Goal: Transaction & Acquisition: Subscribe to service/newsletter

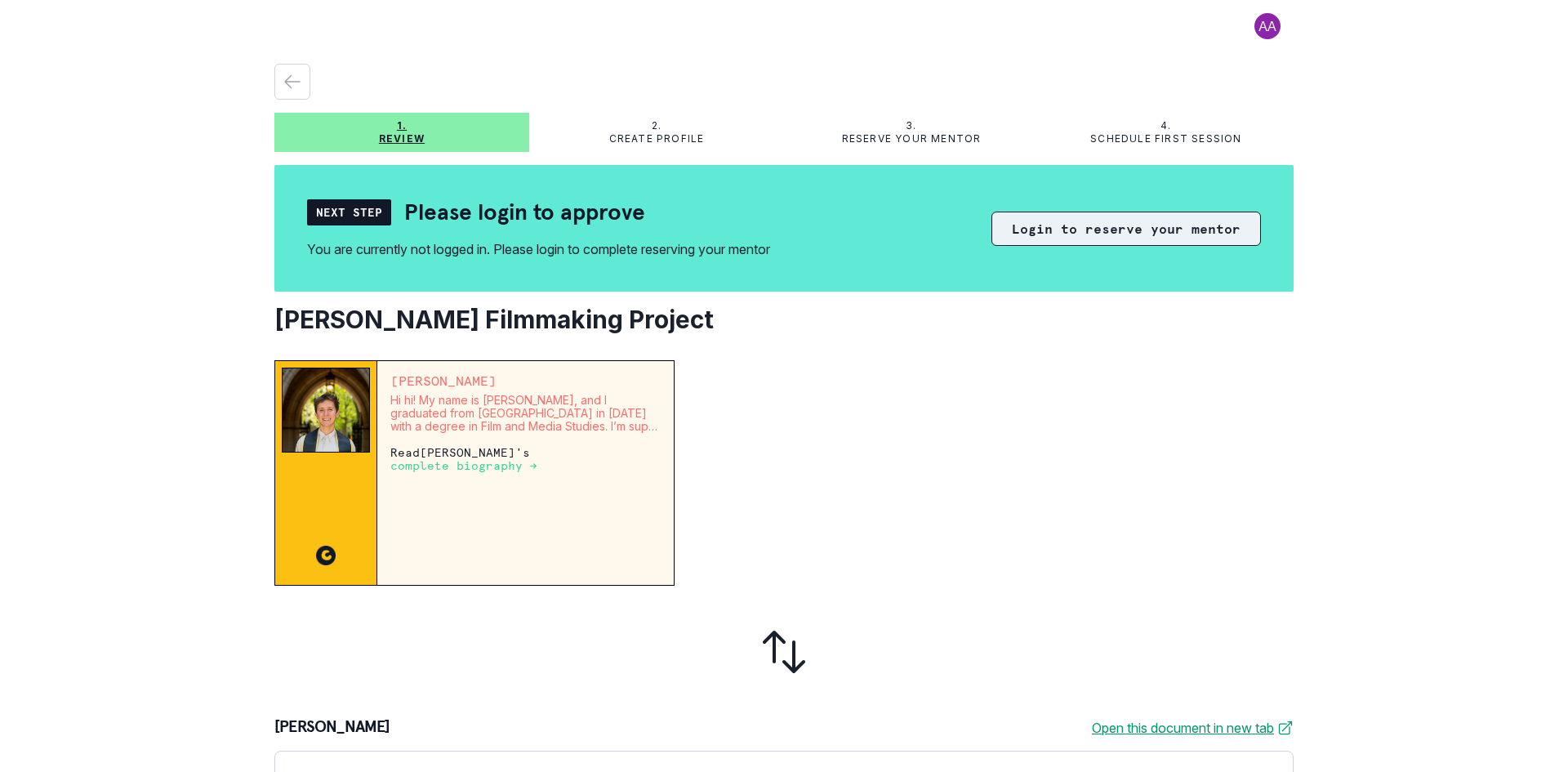
click at [1077, 230] on button "Login to reserve your mentor" at bounding box center [1126, 229] width 270 height 35
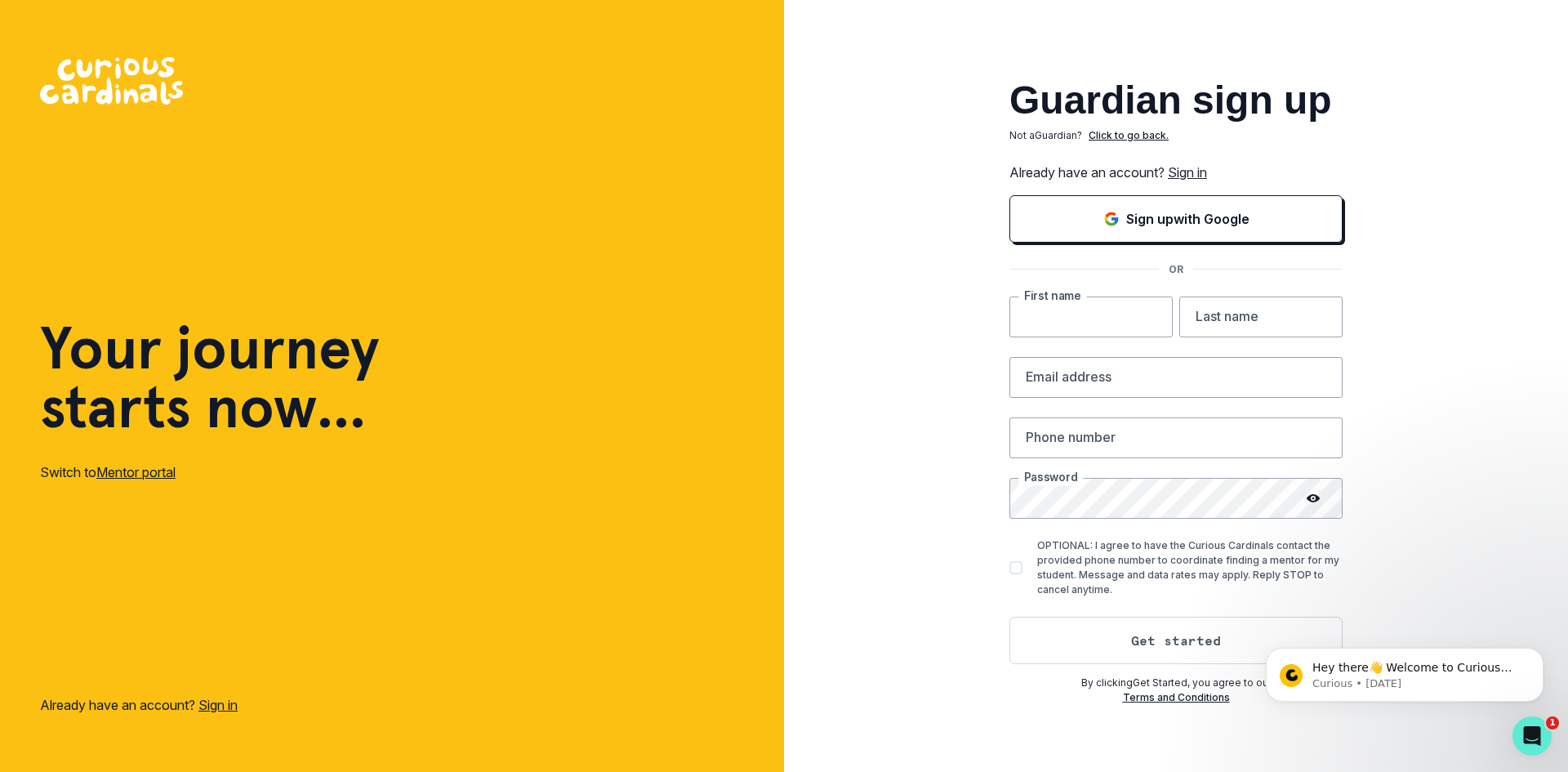
click at [1081, 315] on input "text" at bounding box center [1092, 317] width 163 height 41
type input "[PERSON_NAME]"
click at [1198, 323] on input "text" at bounding box center [1261, 317] width 163 height 41
type input "[PERSON_NAME]"
click at [1152, 383] on input "email" at bounding box center [1177, 376] width 333 height 41
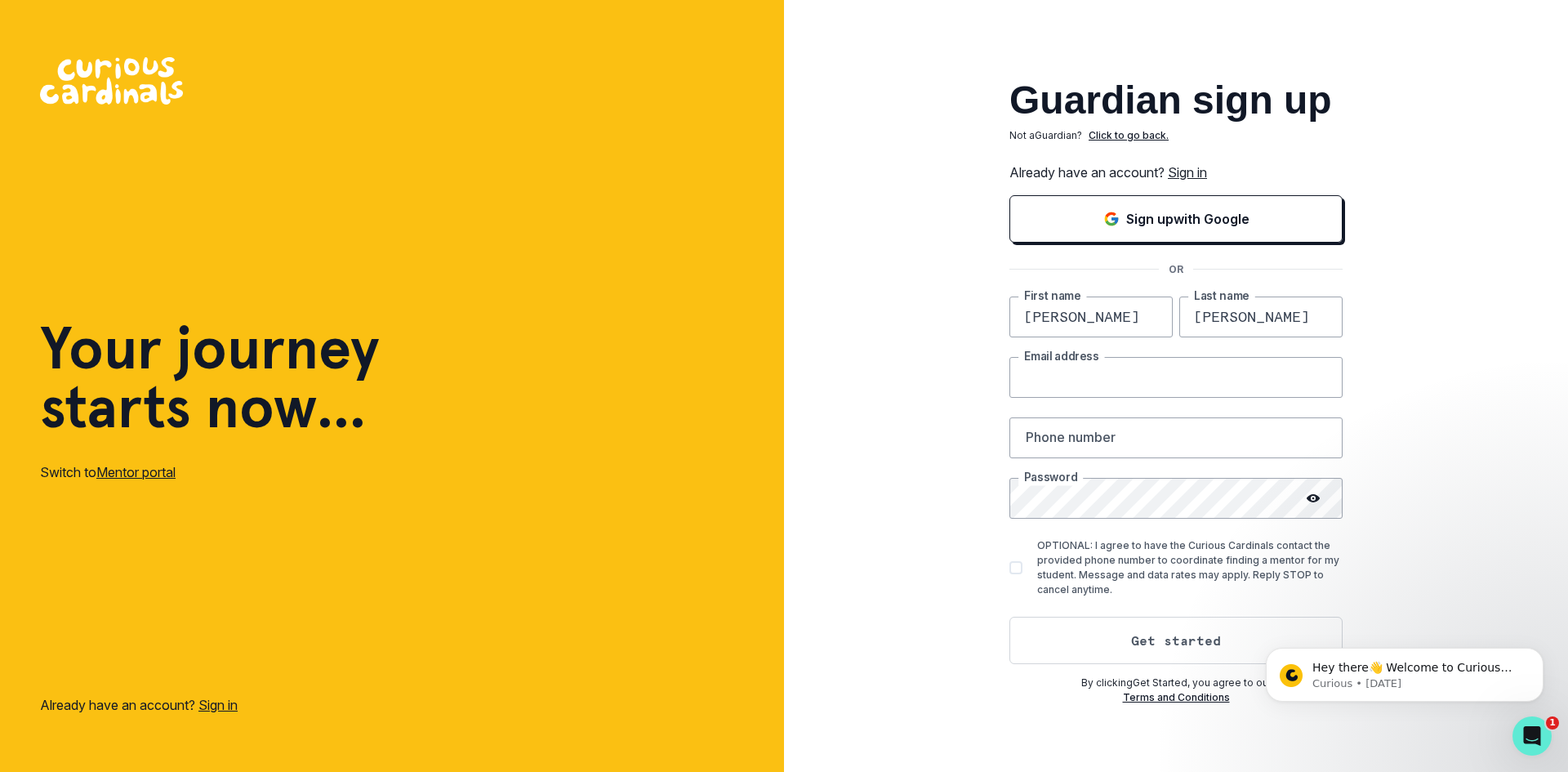
type input "[EMAIL_ADDRESS][DOMAIN_NAME]"
click at [1125, 437] on input "text" at bounding box center [1177, 437] width 333 height 41
type input "[PHONE_NUMBER]"
click at [1010, 571] on span at bounding box center [1016, 567] width 13 height 13
click at [1010, 567] on input "OPTIONAL: I agree to have the Curious Cardinals contact the provided phone numb…" at bounding box center [1009, 566] width 1 height 1
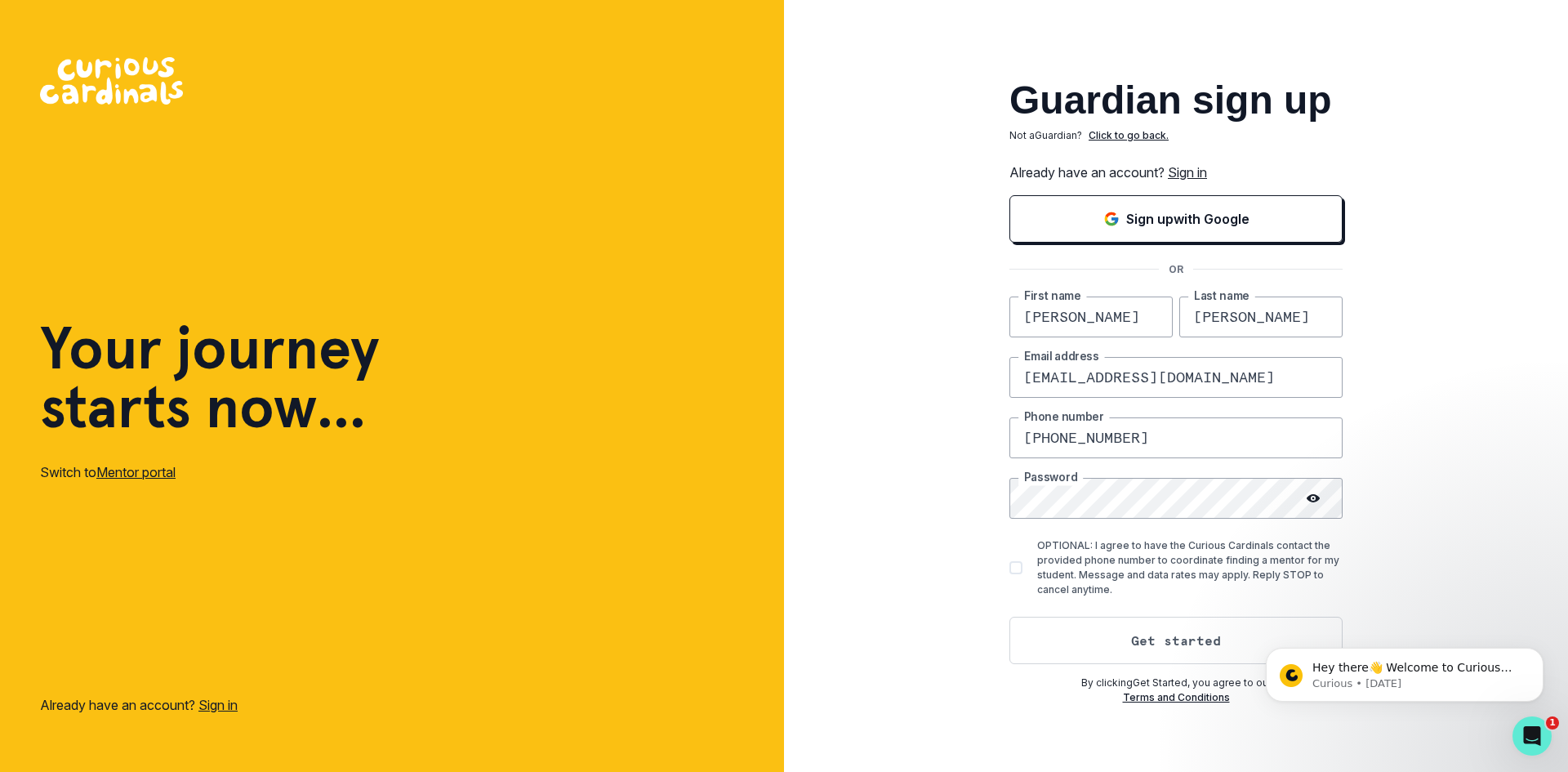
checkbox input "true"
click at [1174, 171] on link "Sign in" at bounding box center [1187, 172] width 39 height 16
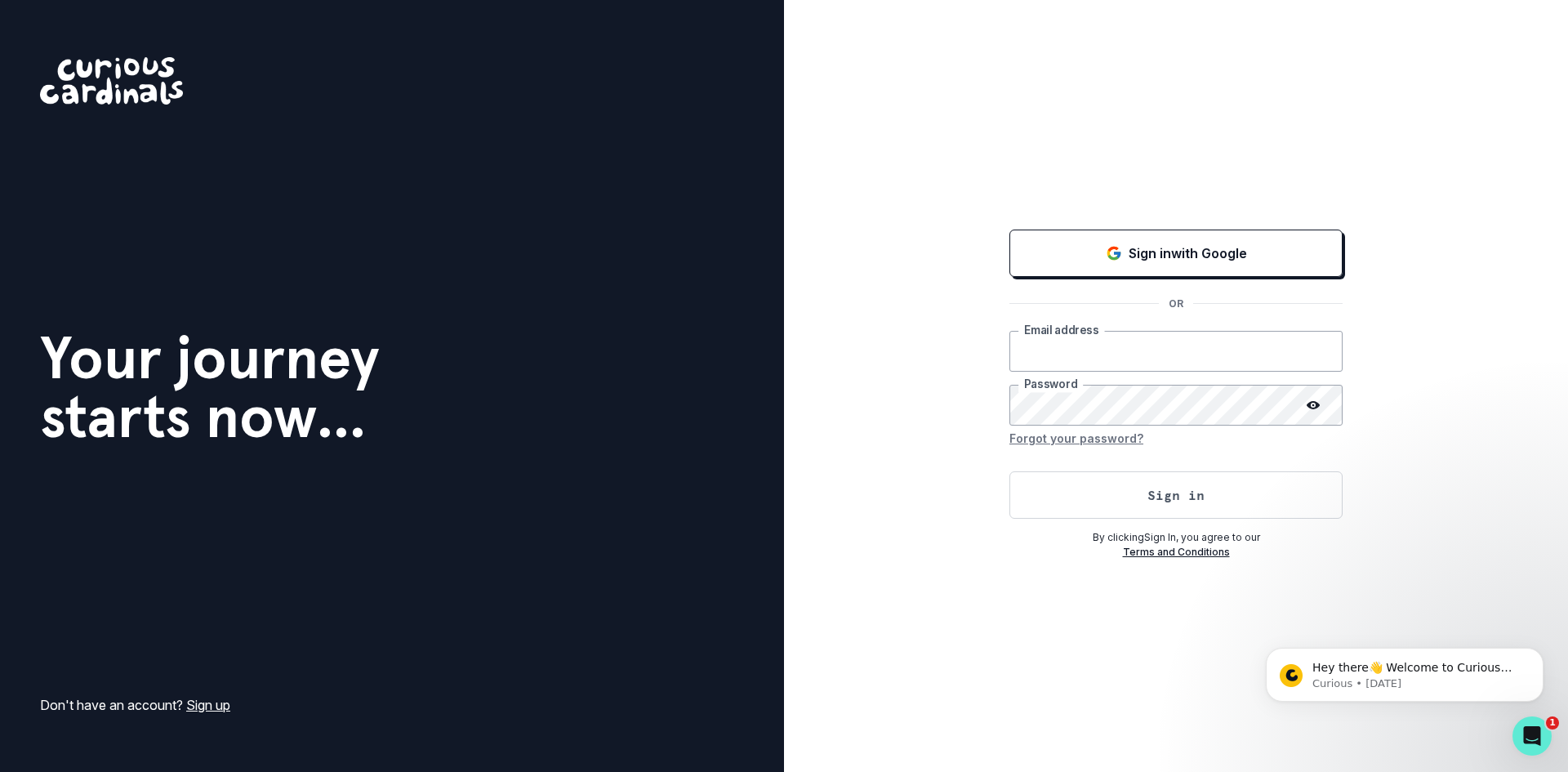
click at [1121, 345] on input "email" at bounding box center [1177, 350] width 333 height 41
type input "[EMAIL_ADDRESS][DOMAIN_NAME]"
click at [1010, 471] on button "Sign in" at bounding box center [1177, 494] width 333 height 48
click at [994, 406] on div "Sign in with Google OR [EMAIL_ADDRESS][DOMAIN_NAME] Email address Password Forg…" at bounding box center [1177, 386] width 784 height 772
click at [1010, 471] on button "Sign in" at bounding box center [1177, 494] width 333 height 48
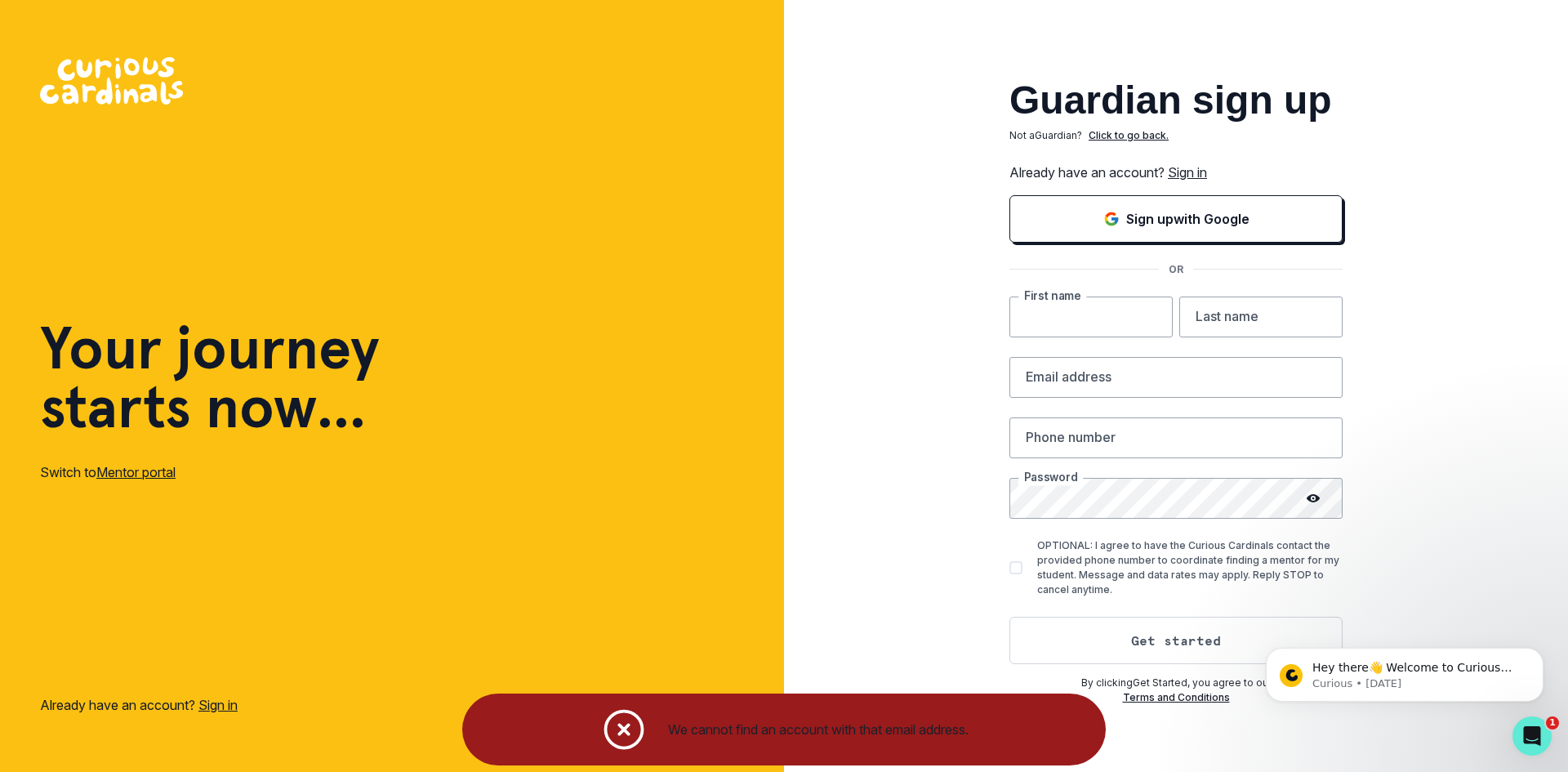
click at [1132, 324] on input "text" at bounding box center [1092, 317] width 163 height 41
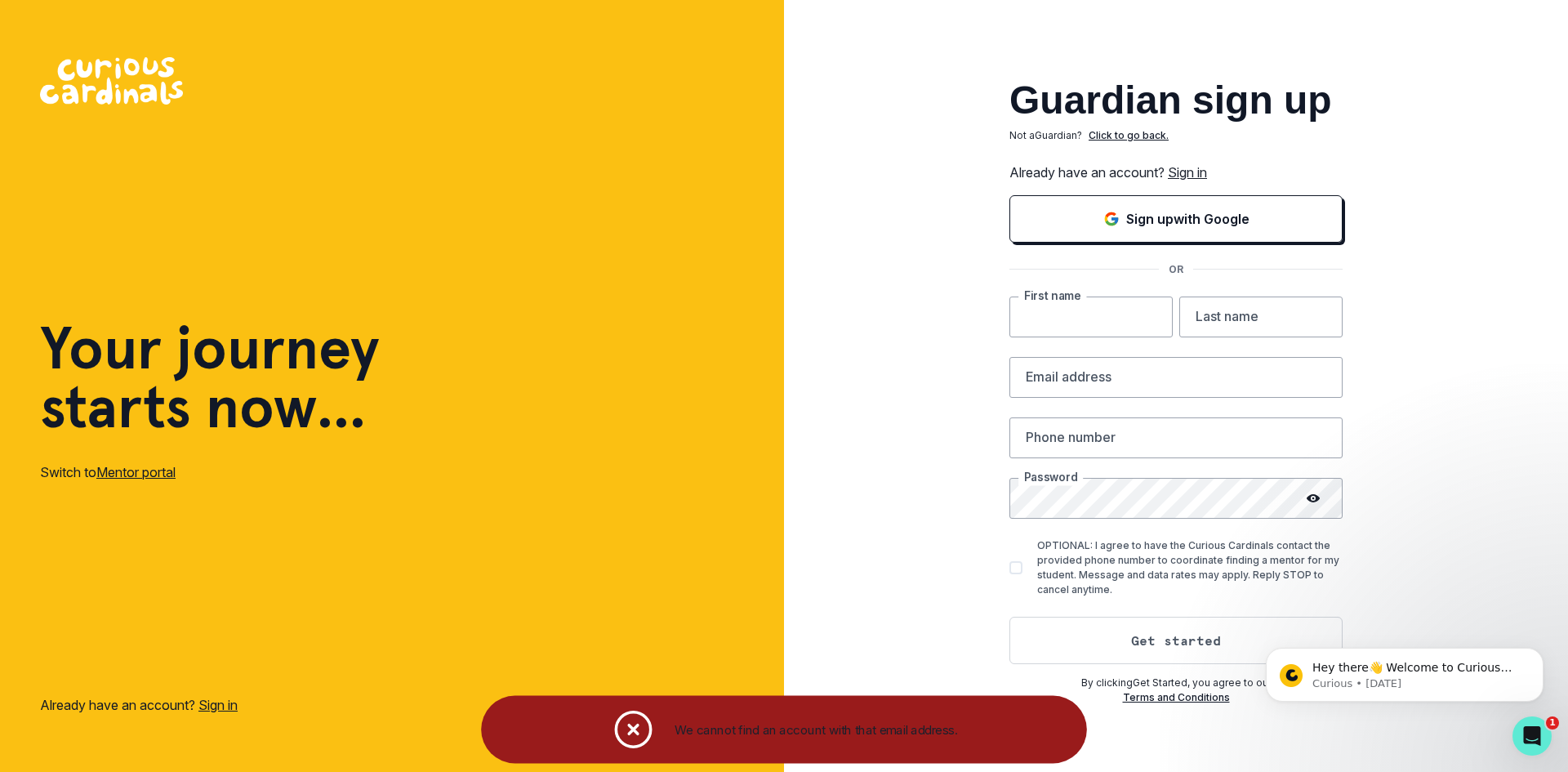
type input "[PERSON_NAME]"
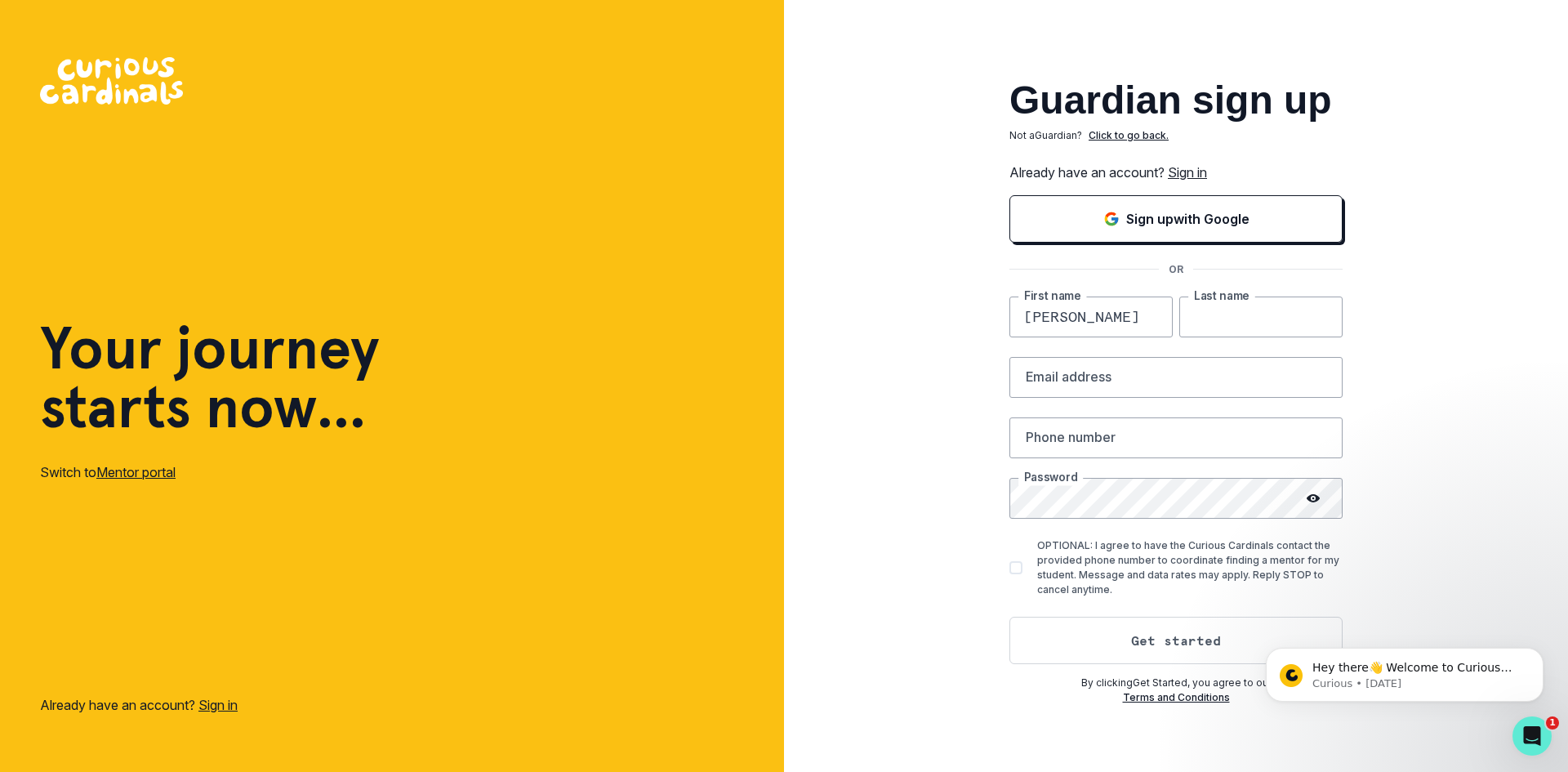
click at [1215, 321] on input "text" at bounding box center [1261, 317] width 163 height 41
type input "[PERSON_NAME]"
click at [1200, 379] on input "email" at bounding box center [1177, 376] width 333 height 41
type input "[EMAIL_ADDRESS][DOMAIN_NAME]"
click at [1158, 437] on input "text" at bounding box center [1177, 437] width 333 height 41
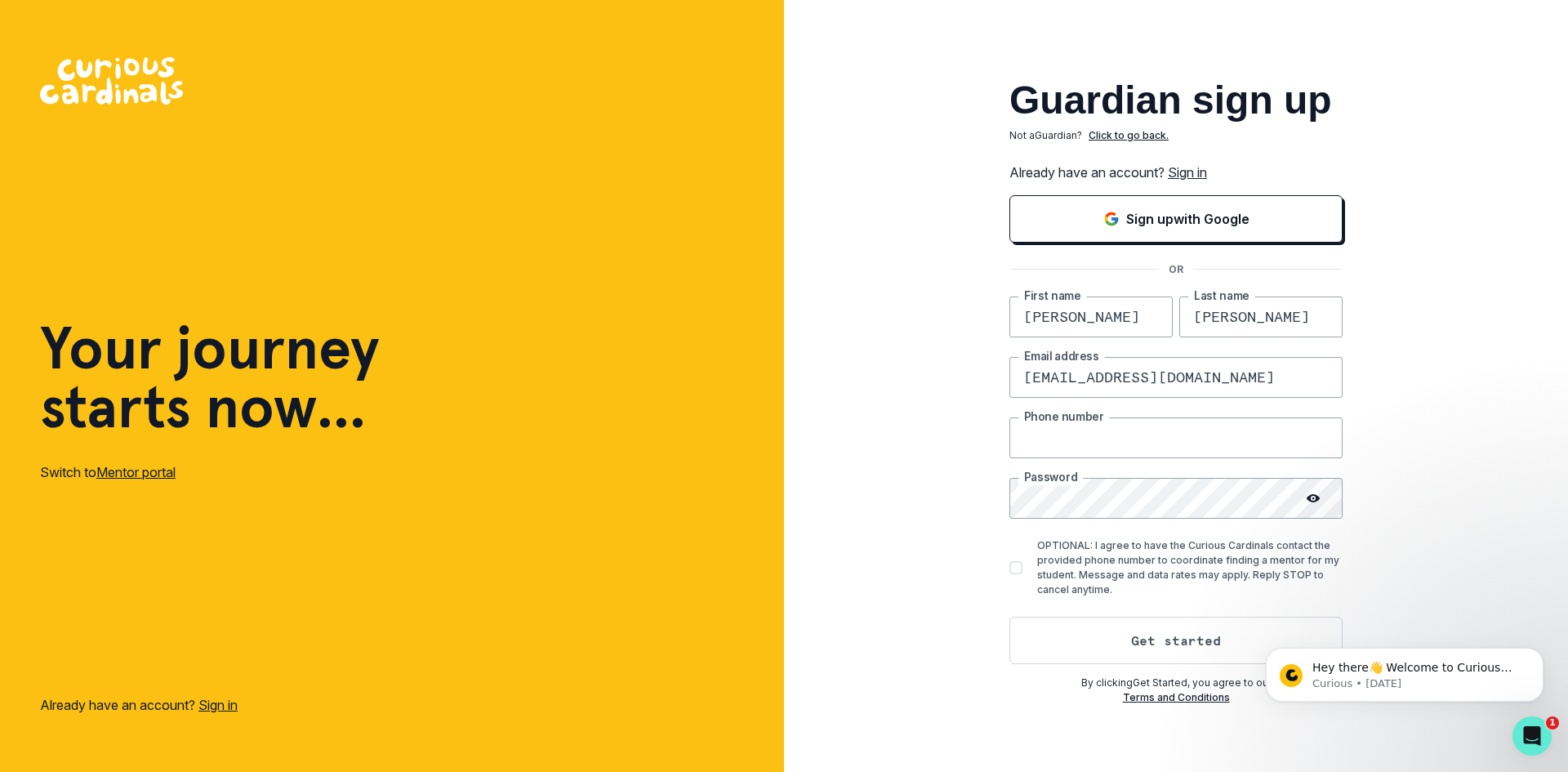
type input "[PHONE_NUMBER]"
click at [1018, 566] on span at bounding box center [1016, 567] width 13 height 13
click at [1010, 566] on input "OPTIONAL: I agree to have the Curious Cardinals contact the provided phone numb…" at bounding box center [1009, 566] width 1 height 1
checkbox input "true"
click at [1066, 618] on button "Get started" at bounding box center [1177, 640] width 333 height 48
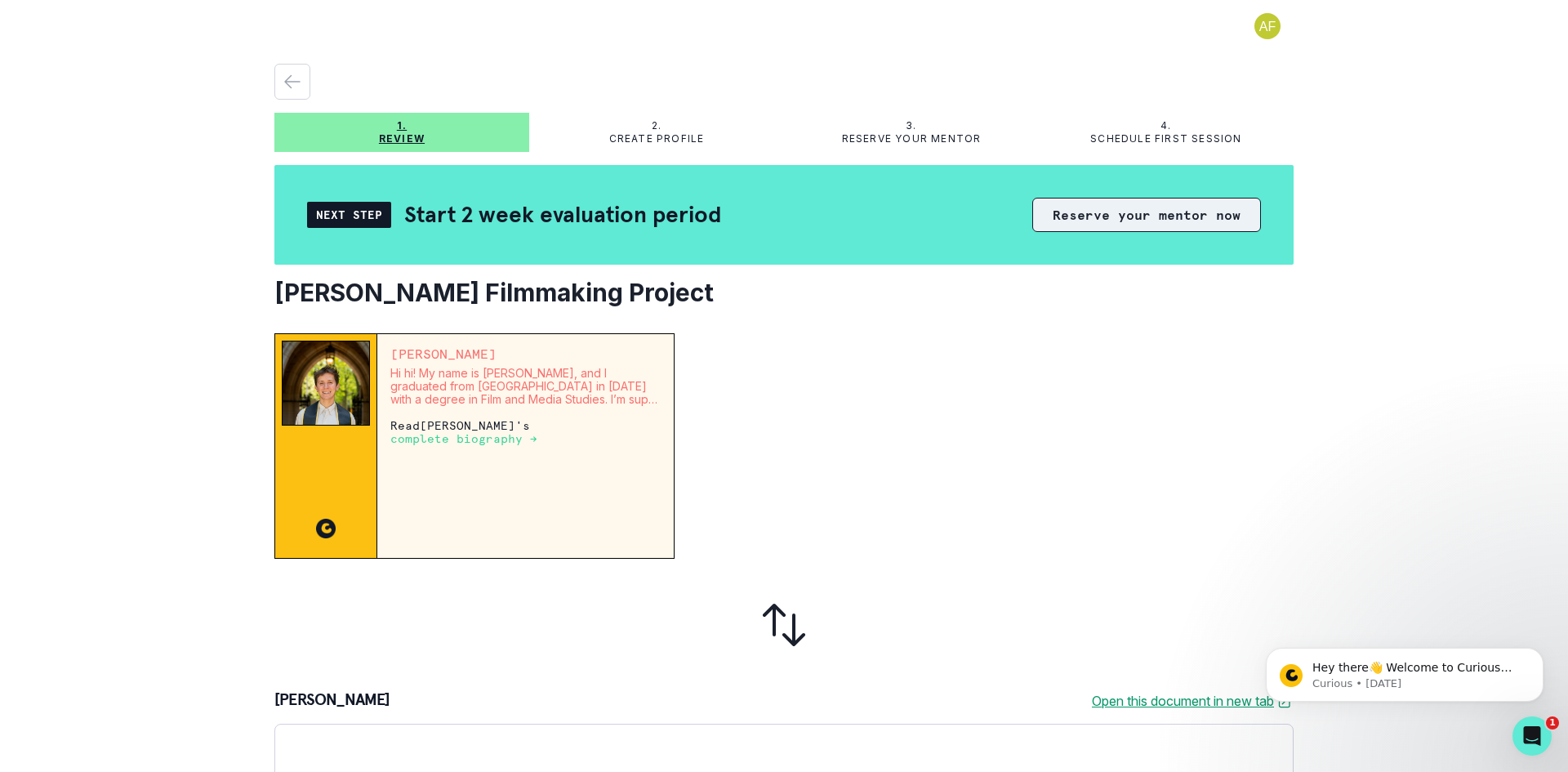
click at [1113, 230] on button "Reserve your mentor now" at bounding box center [1147, 215] width 229 height 35
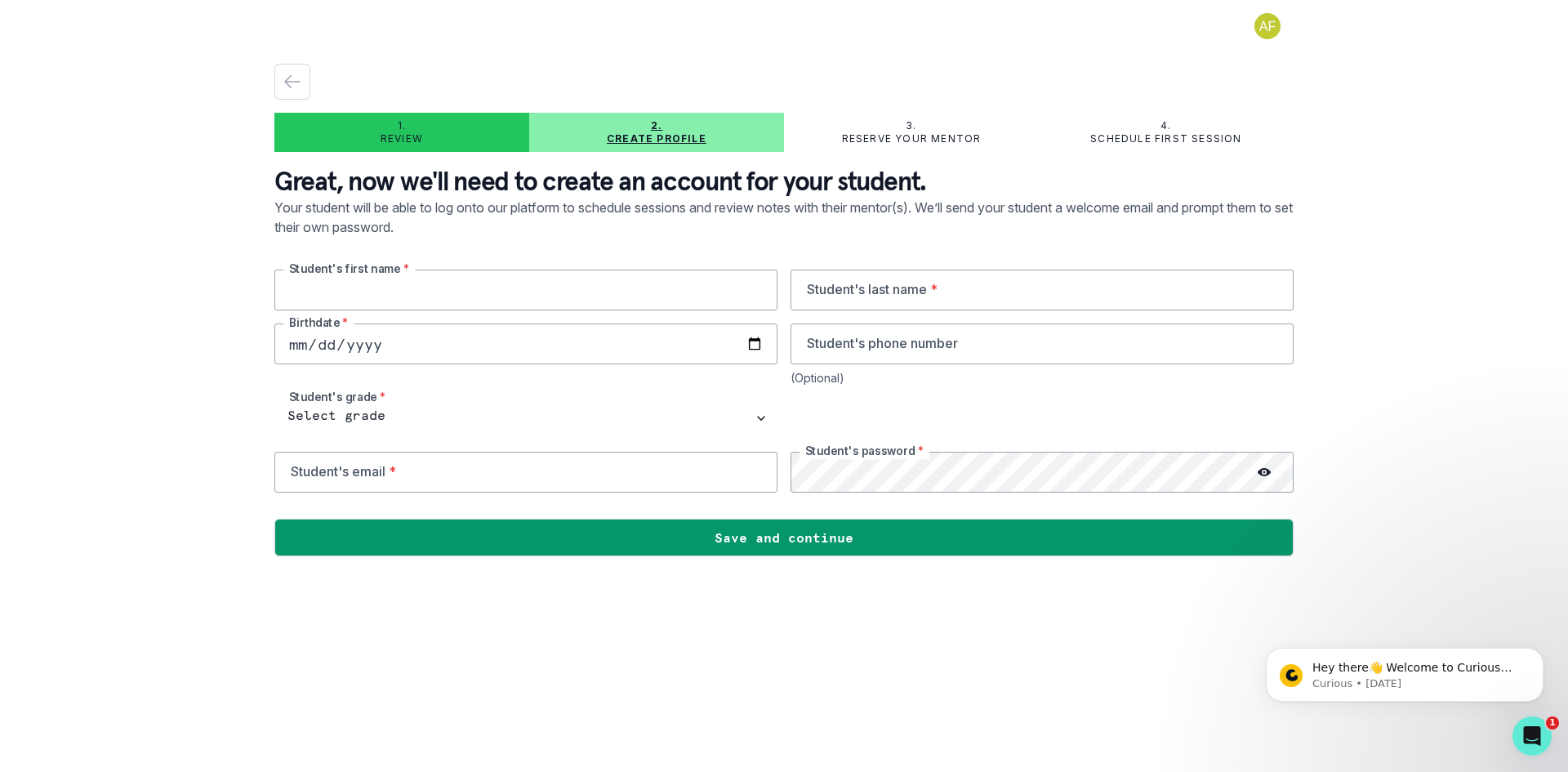
click at [391, 290] on input "text" at bounding box center [526, 290] width 503 height 41
type input "[PERSON_NAME]"
type input "[DATE]"
click at [795, 352] on input "tel" at bounding box center [1042, 343] width 503 height 41
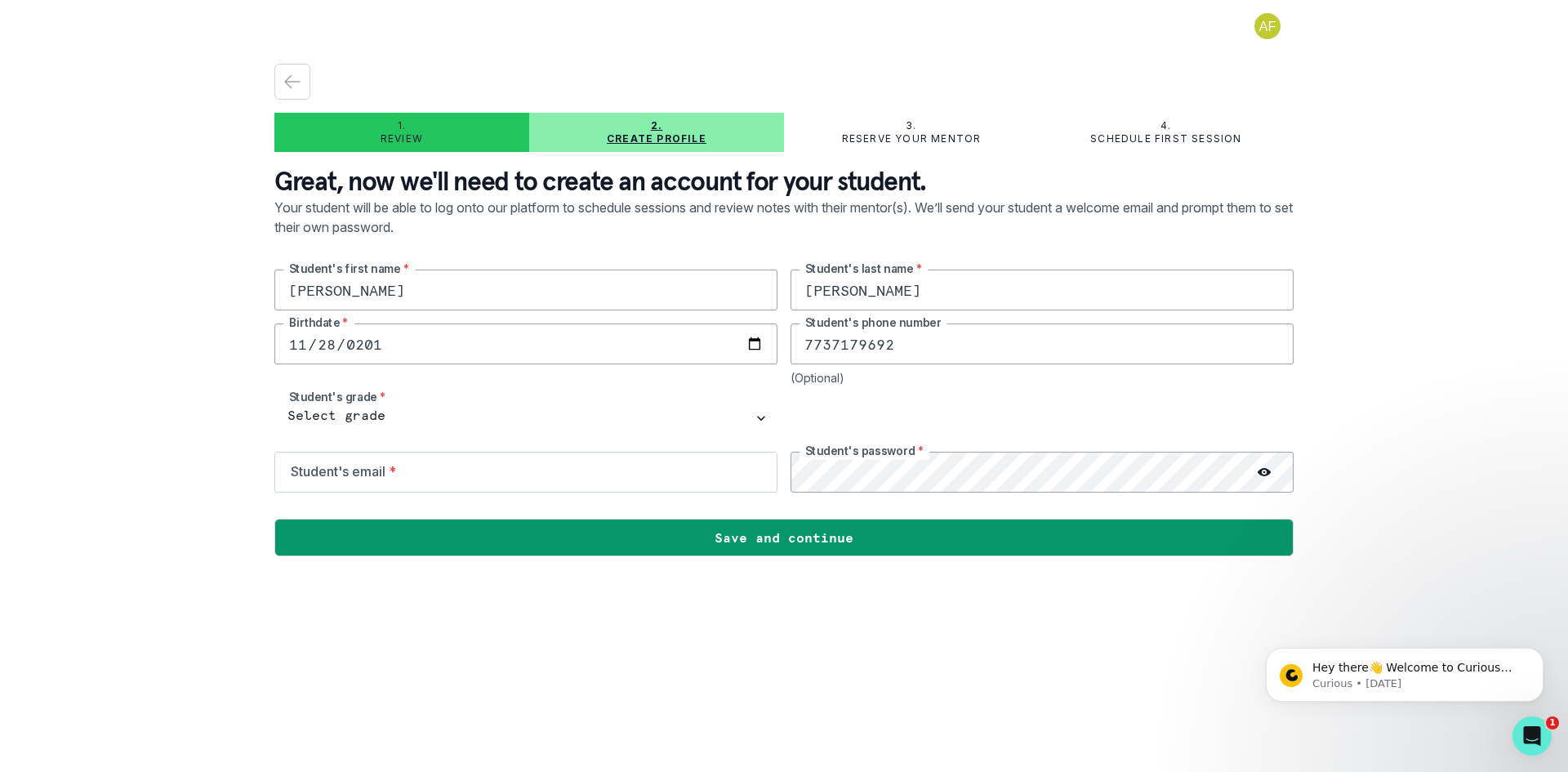
type input "7737179692"
click at [528, 487] on input "email" at bounding box center [526, 472] width 503 height 41
type input "[PERSON_NAME][EMAIL_ADDRESS][DOMAIN_NAME]"
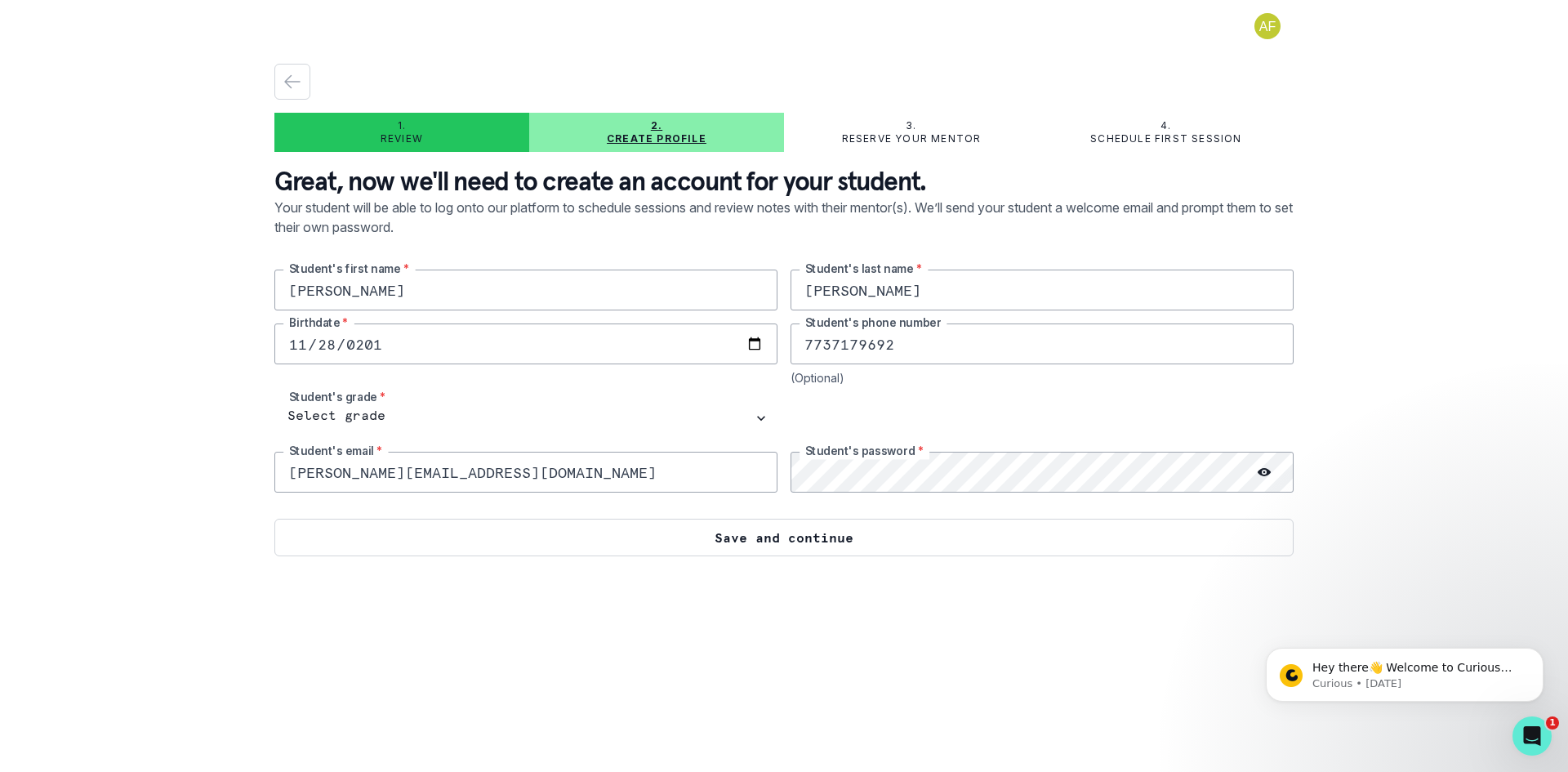
click at [876, 531] on button "Save and continue" at bounding box center [784, 537] width 1020 height 37
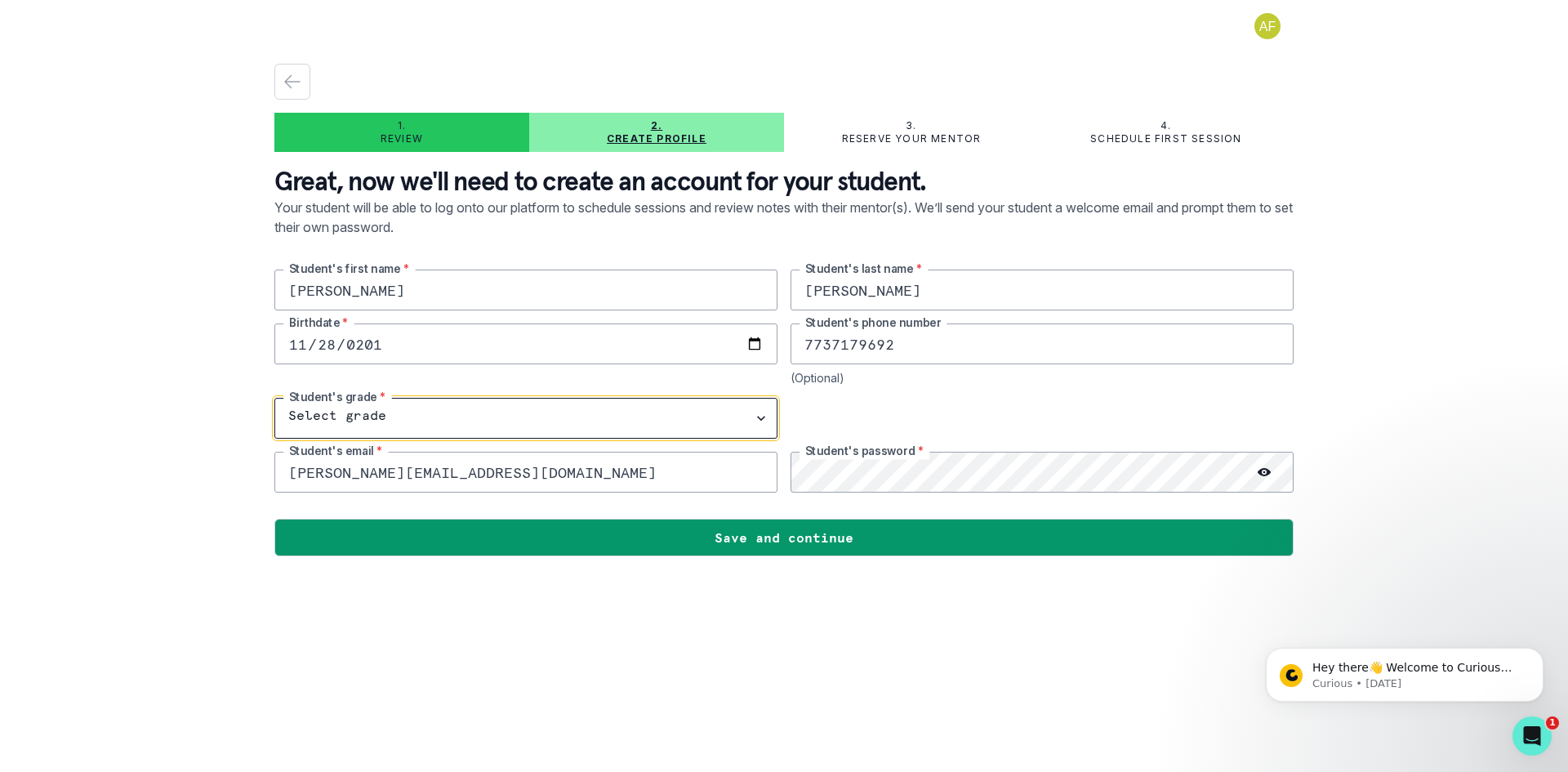
click at [751, 415] on select "Select grade 1st Grade 2nd Grade 3rd Grade 4th Grade 5th Grade 6th Grade 7th Gr…" at bounding box center [526, 417] width 503 height 41
select select "8th Grade"
click at [274, 397] on select "Select grade 1st Grade 2nd Grade 3rd Grade 4th Grade 5th Grade 6th Grade 7th Gr…" at bounding box center [526, 417] width 503 height 41
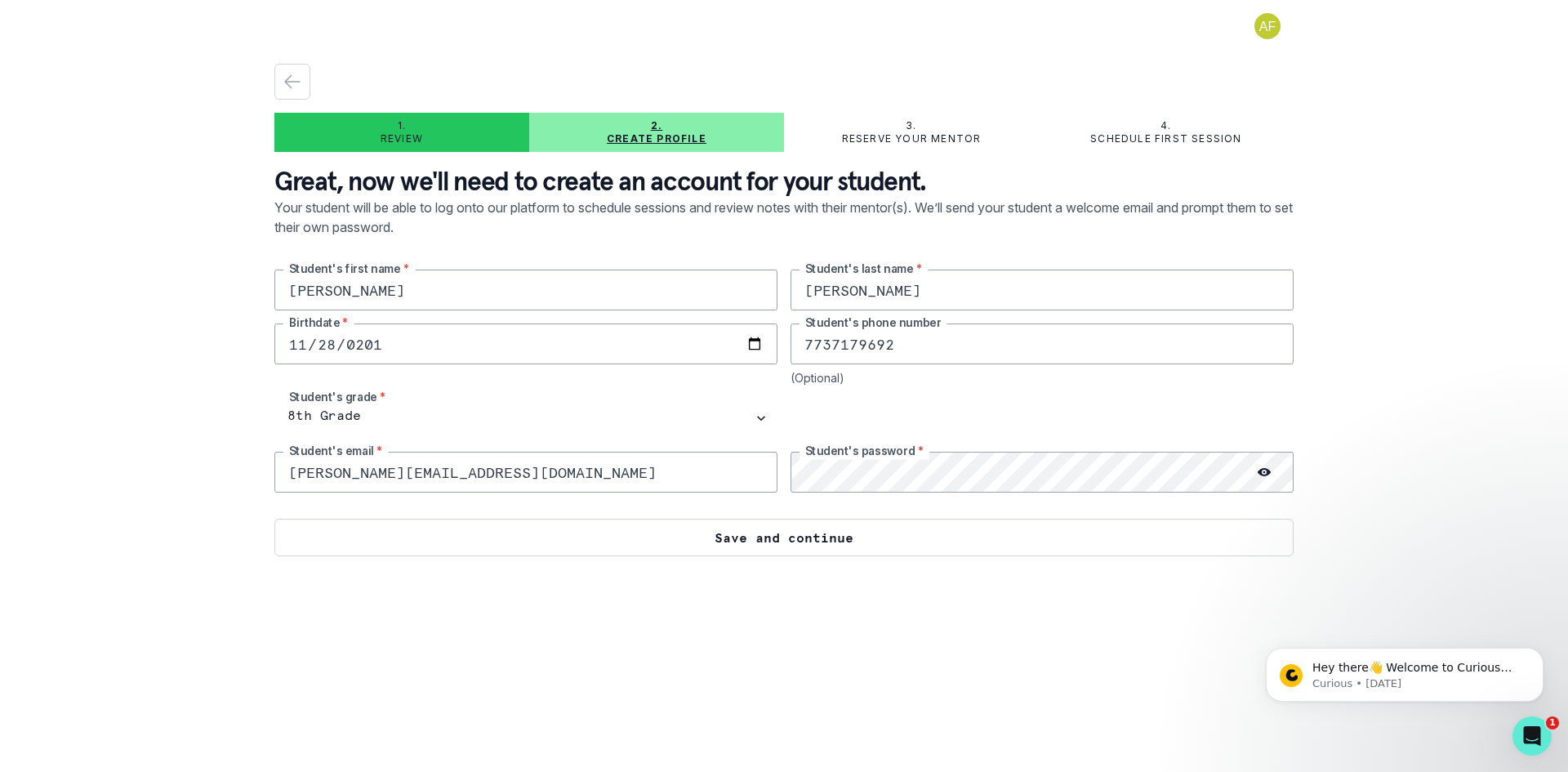
click at [847, 533] on button "Save and continue" at bounding box center [784, 537] width 1020 height 37
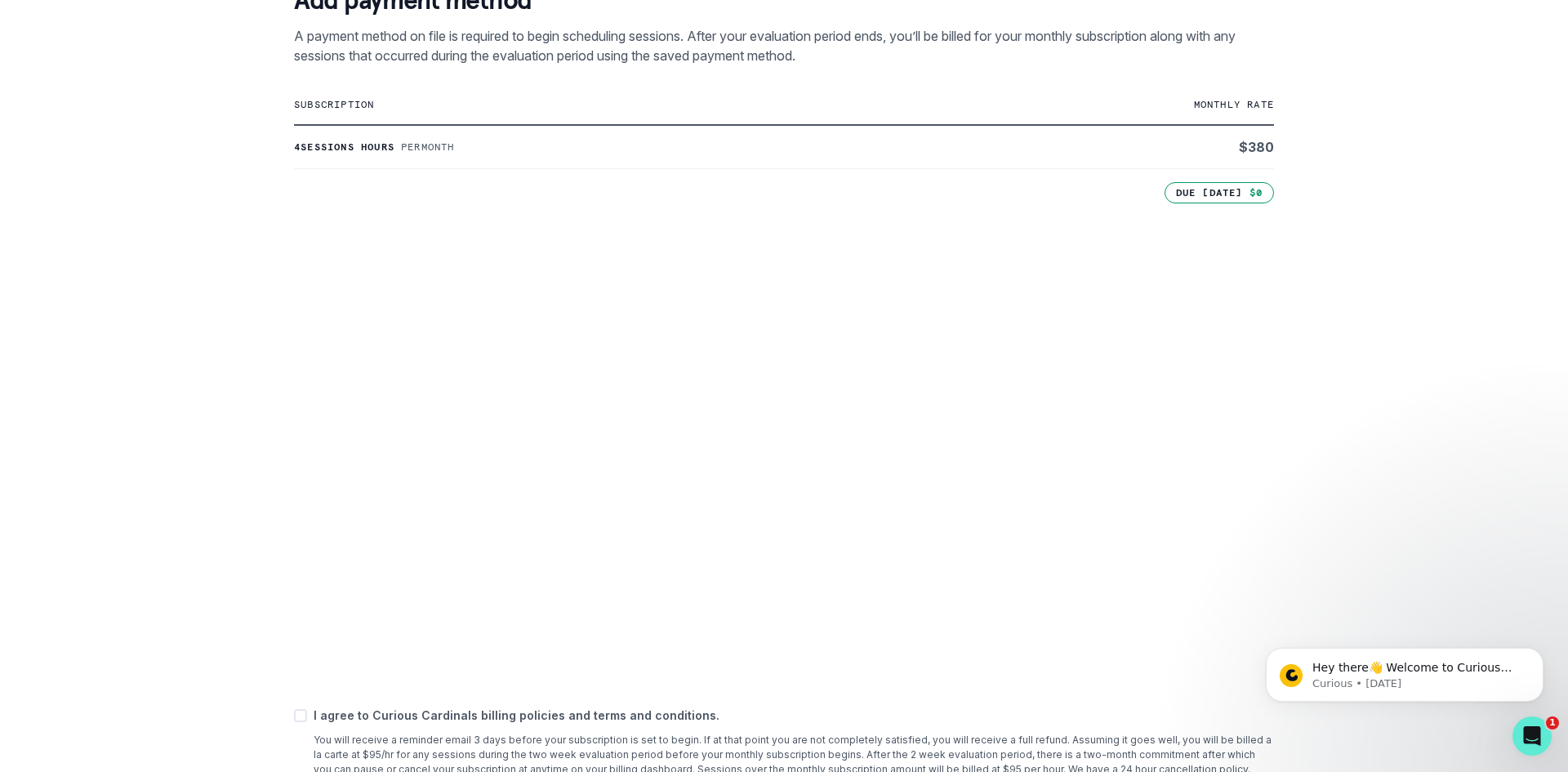
scroll to position [448, 0]
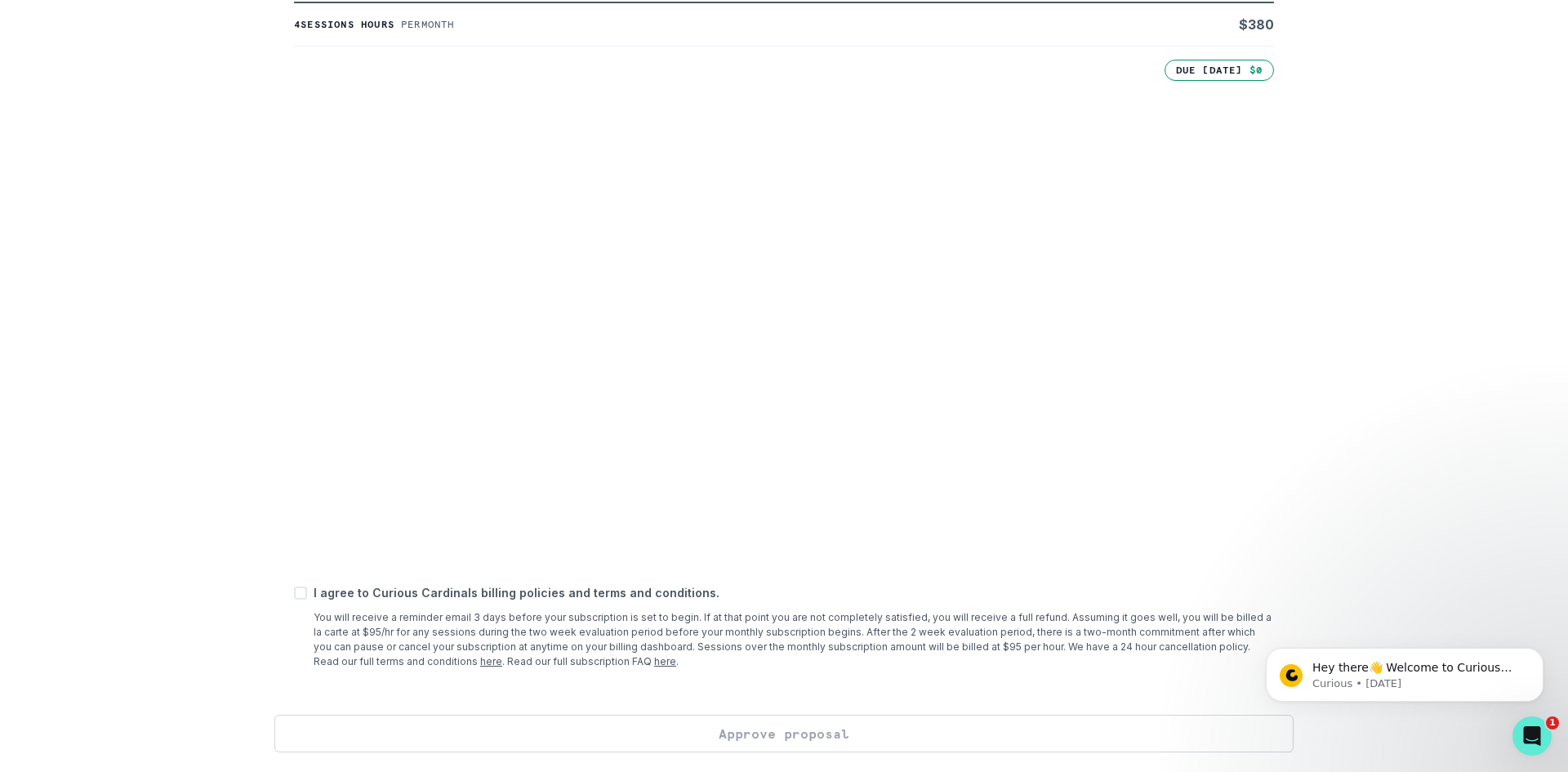
click at [307, 592] on div "I agree to Curious Cardinals billing policies and terms and conditions. You wil…" at bounding box center [784, 626] width 981 height 85
click at [302, 592] on span at bounding box center [300, 592] width 13 height 13
click at [294, 592] on input "checkbox" at bounding box center [293, 592] width 1 height 1
checkbox input "true"
click at [745, 743] on button "Approve proposal" at bounding box center [784, 733] width 1020 height 37
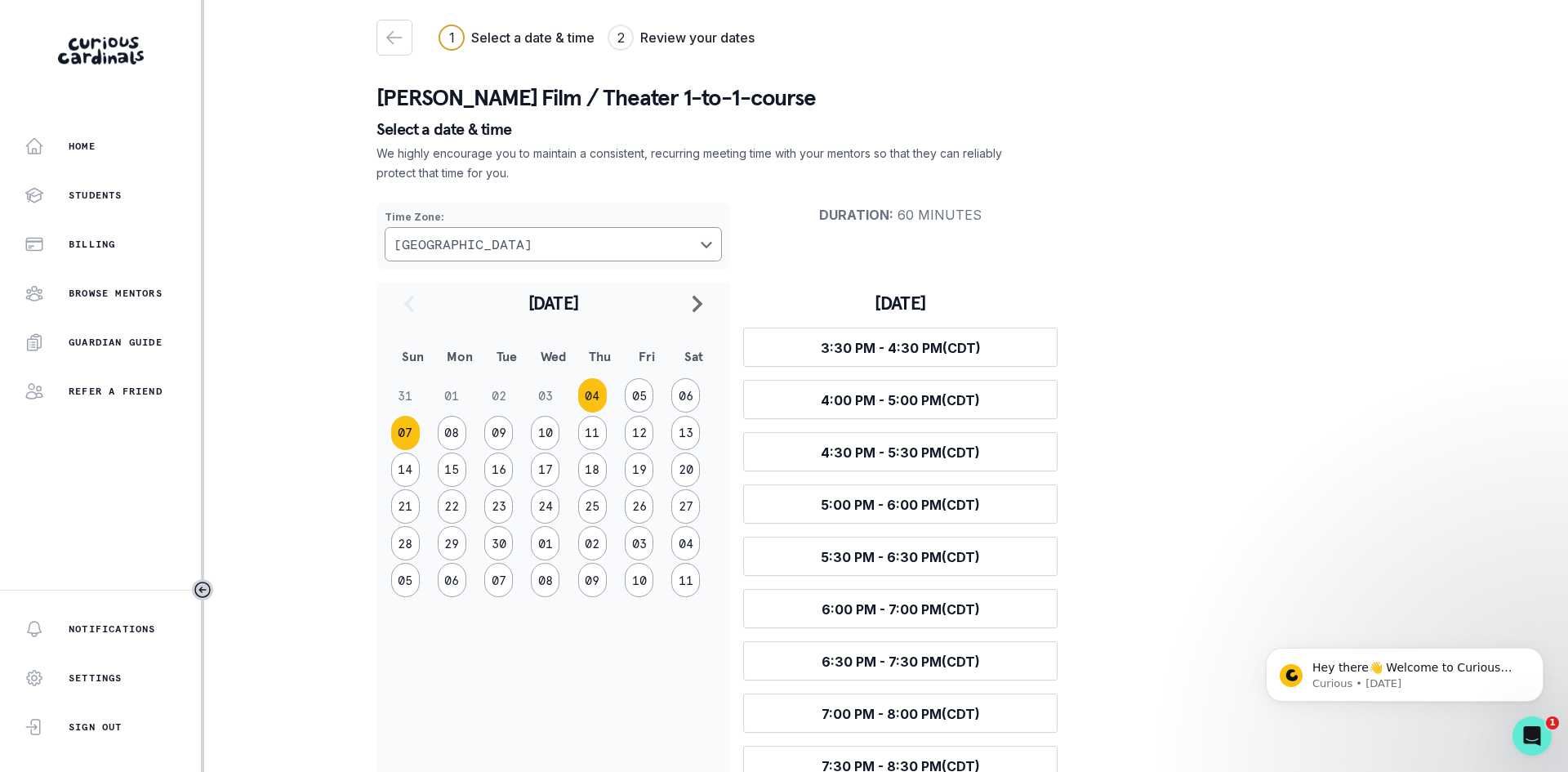
click at [406, 429] on button "07" at bounding box center [405, 433] width 29 height 35
click at [403, 467] on button "14" at bounding box center [405, 470] width 29 height 35
click at [687, 396] on button "06" at bounding box center [686, 396] width 29 height 35
click at [687, 425] on button "13" at bounding box center [686, 433] width 29 height 35
click at [640, 394] on button "05" at bounding box center [639, 396] width 29 height 35
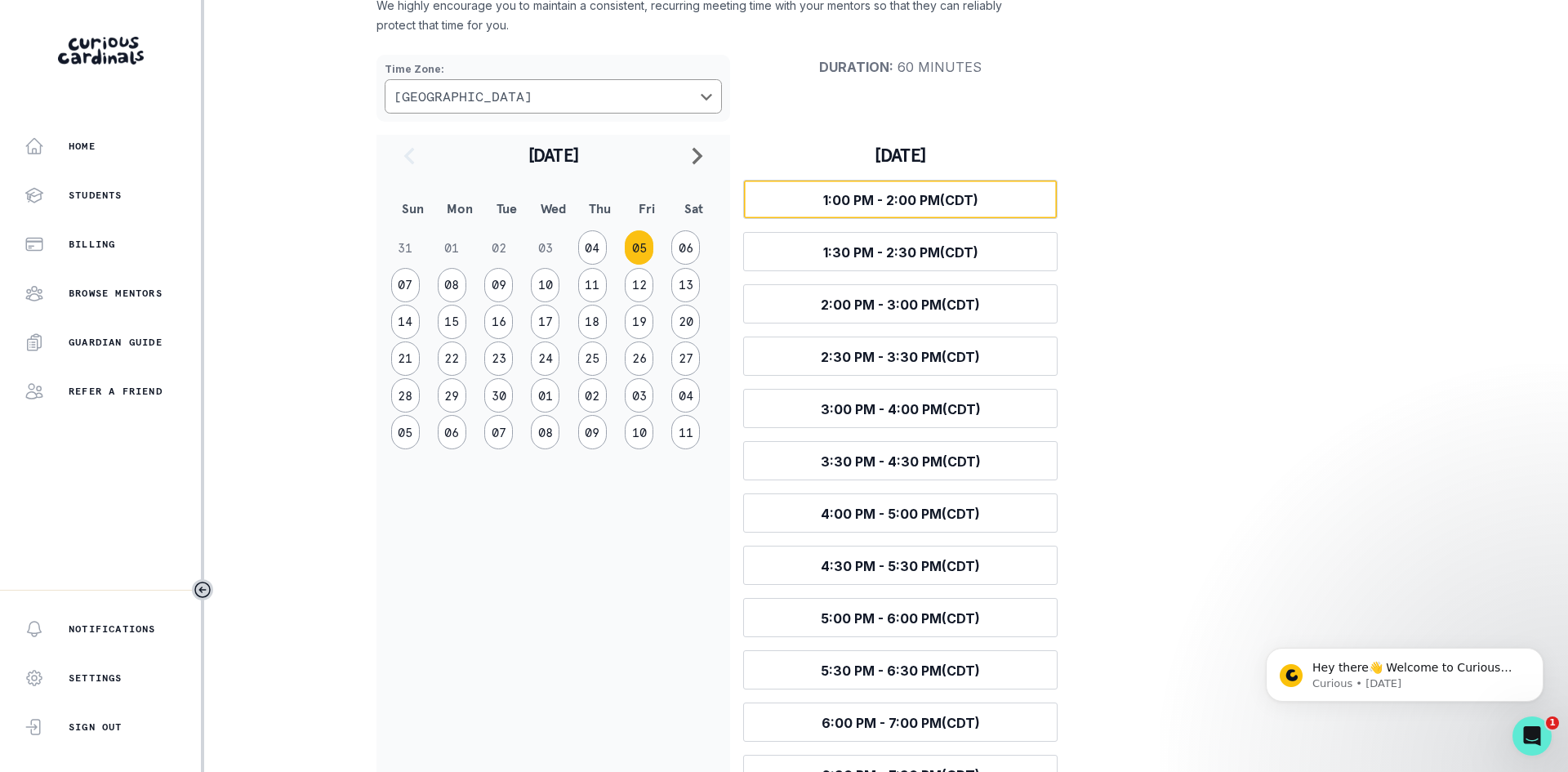
scroll to position [147, 0]
click at [690, 250] on button "06" at bounding box center [686, 248] width 29 height 35
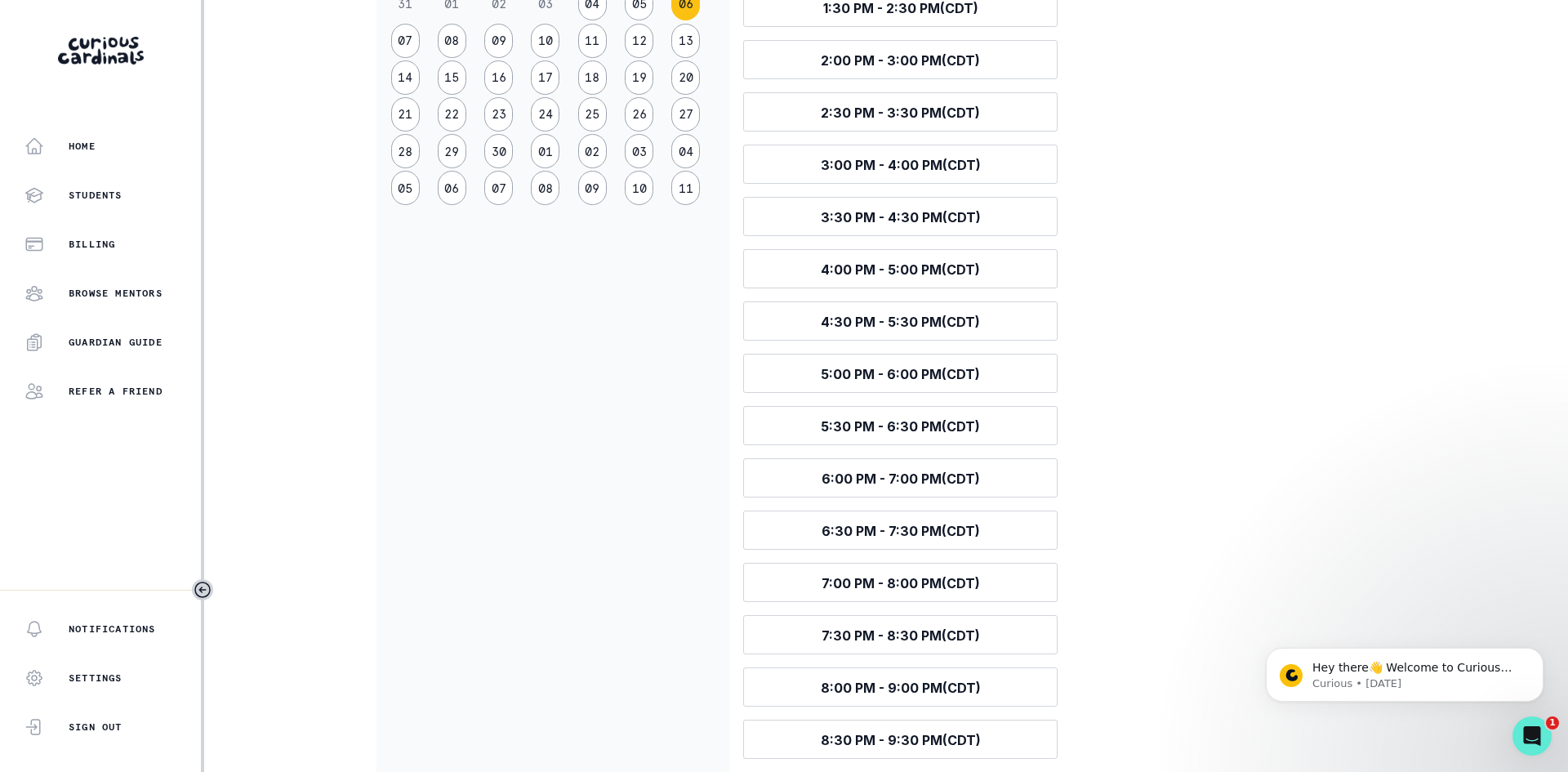
scroll to position [0, 0]
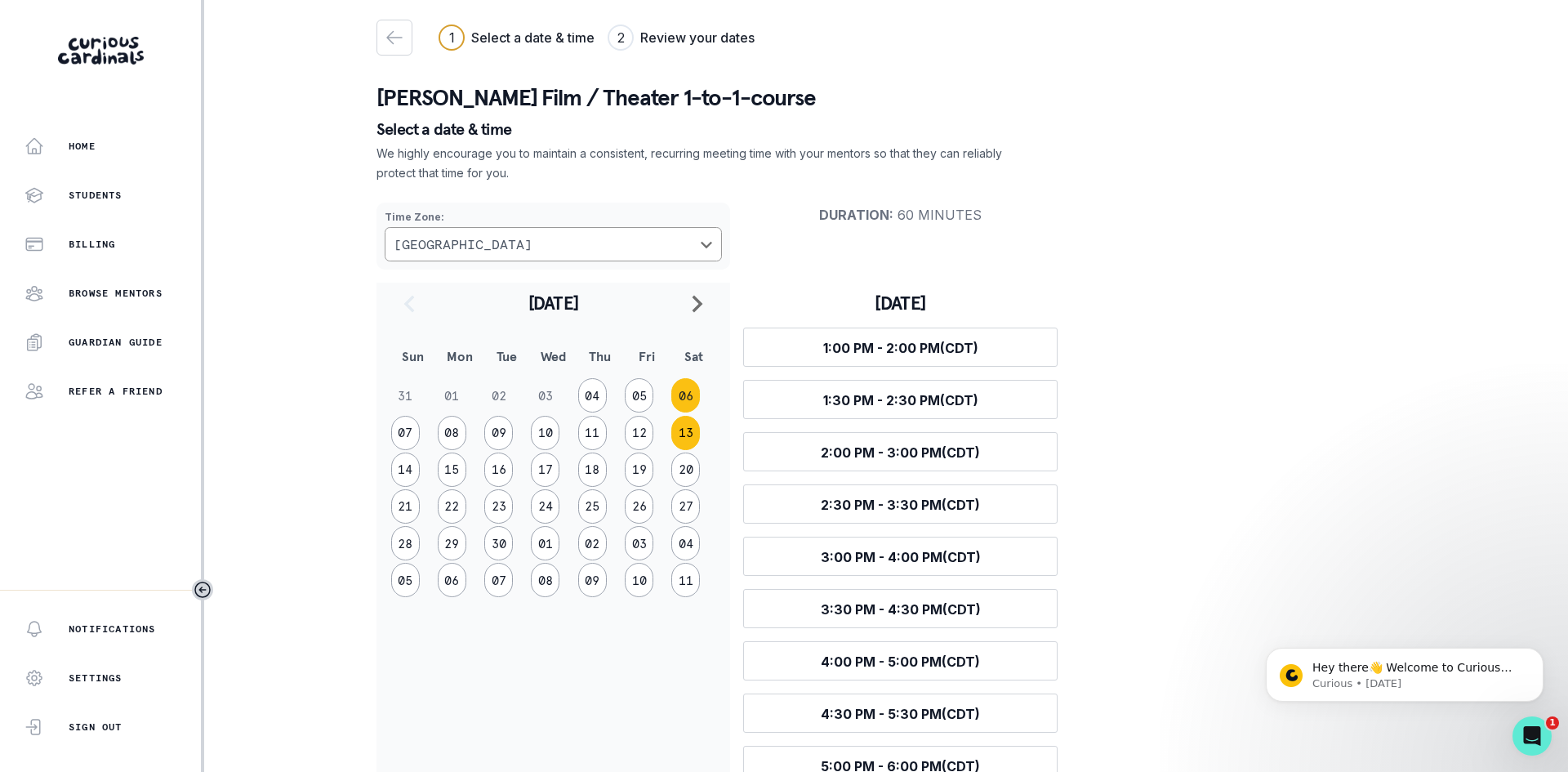
click at [692, 429] on button "13" at bounding box center [686, 433] width 29 height 35
click at [877, 350] on span "1:00 PM - 2:00 PM (CDT)" at bounding box center [901, 348] width 155 height 16
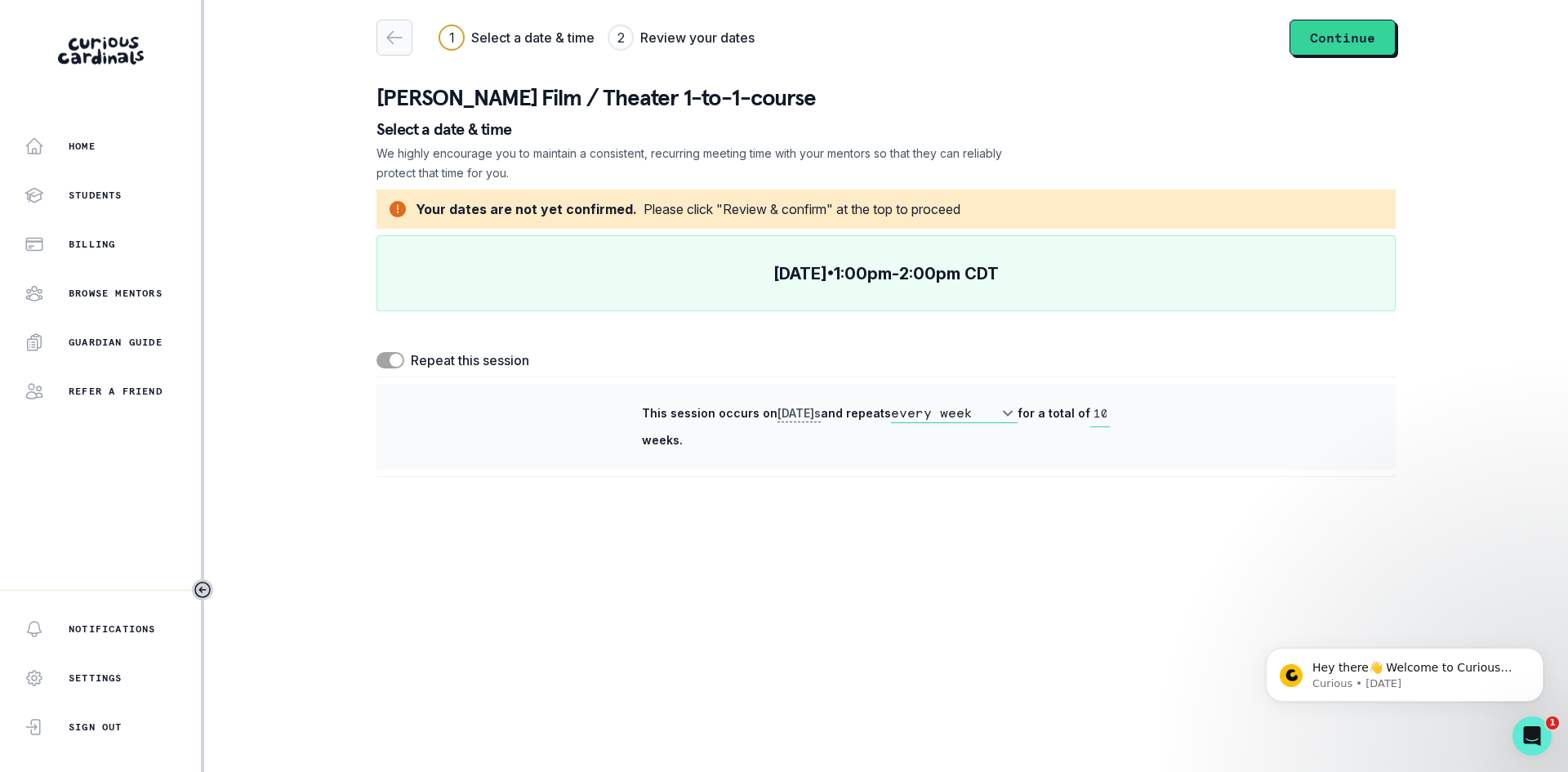
click at [395, 41] on icon "button" at bounding box center [394, 37] width 20 height 20
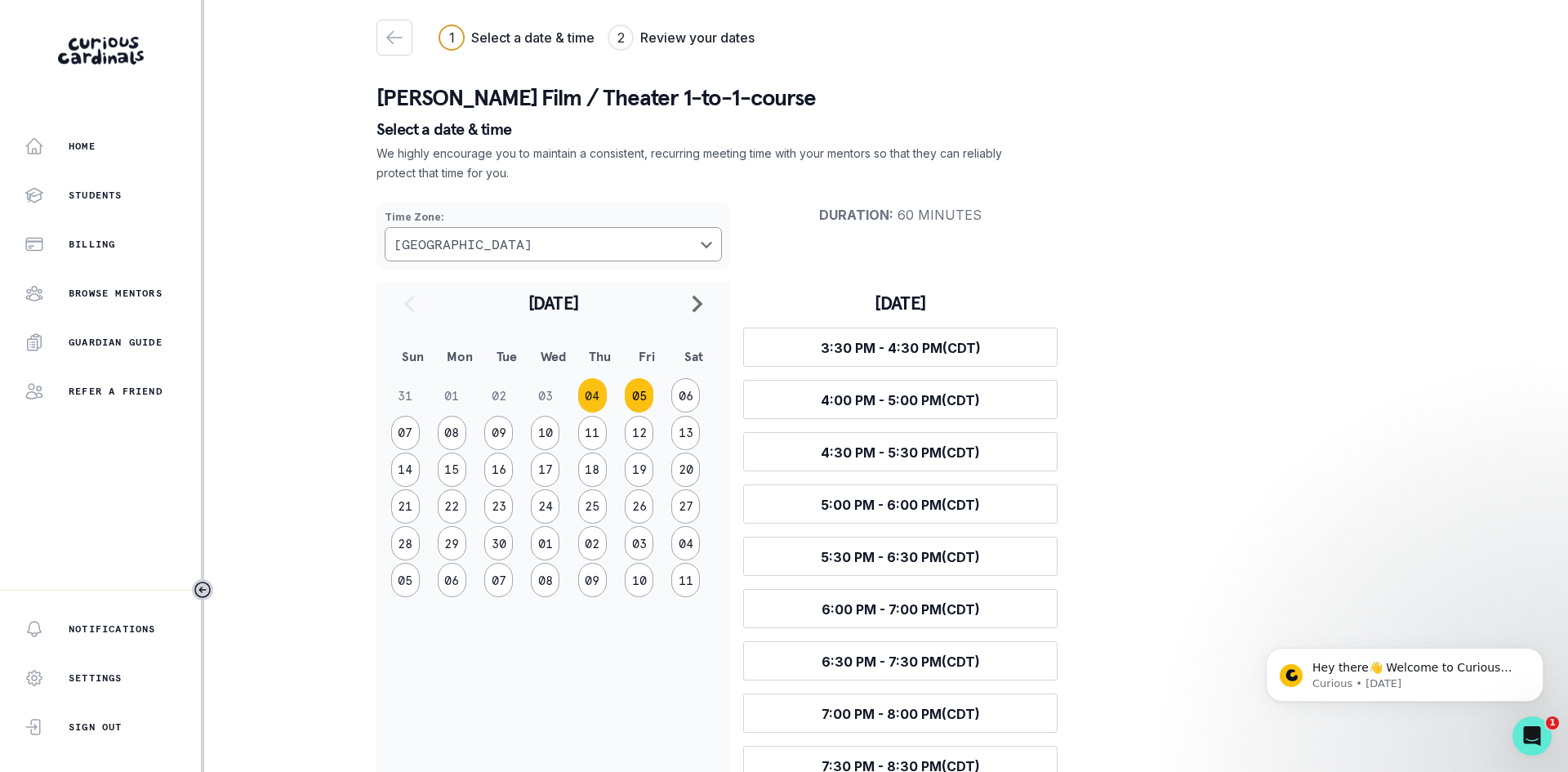
click at [636, 394] on button "05" at bounding box center [639, 396] width 29 height 35
click at [596, 394] on button "04" at bounding box center [592, 396] width 29 height 35
click at [415, 425] on button "07" at bounding box center [405, 433] width 29 height 35
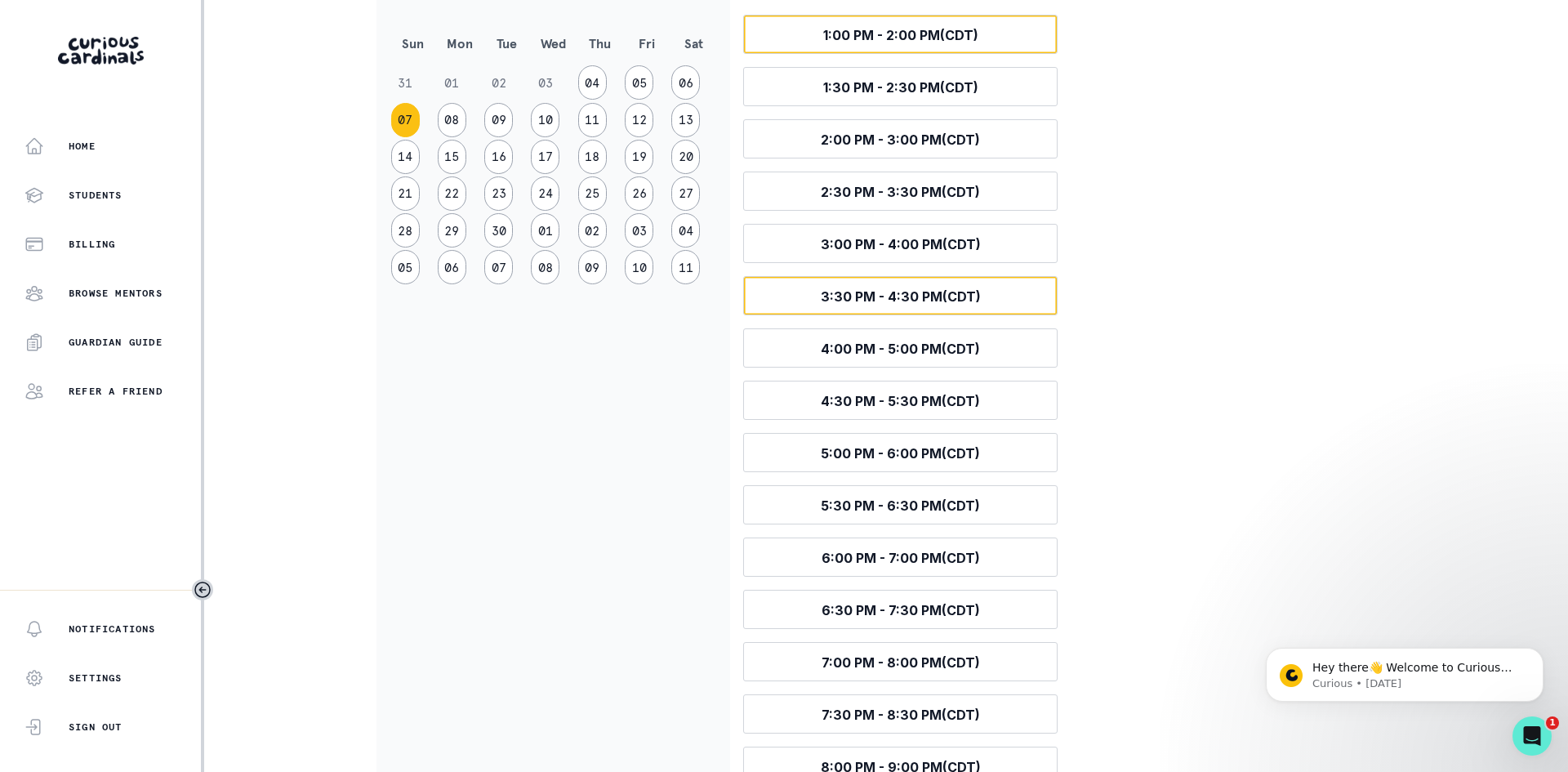
scroll to position [327, 0]
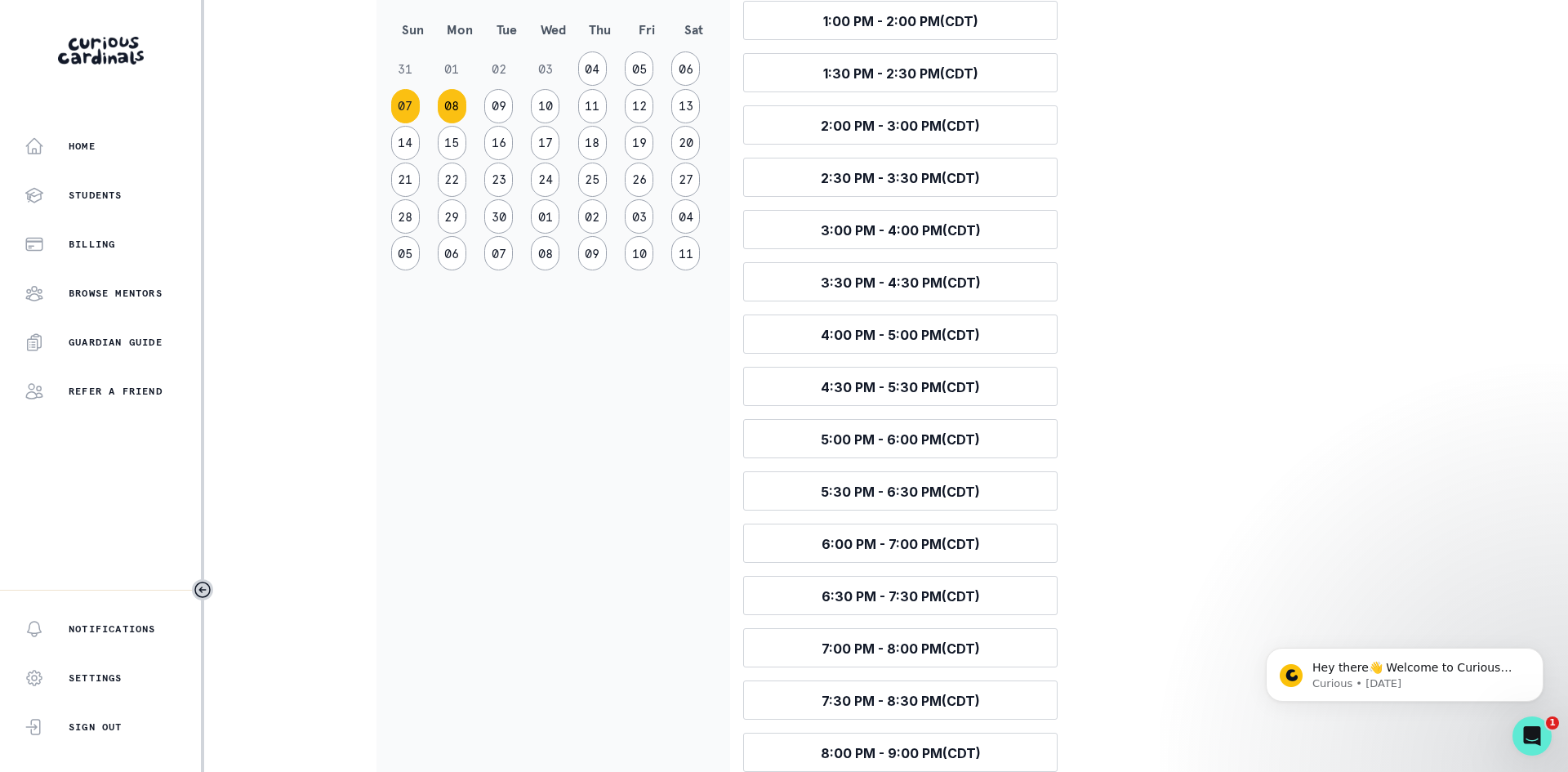
click at [453, 108] on button "08" at bounding box center [452, 107] width 29 height 35
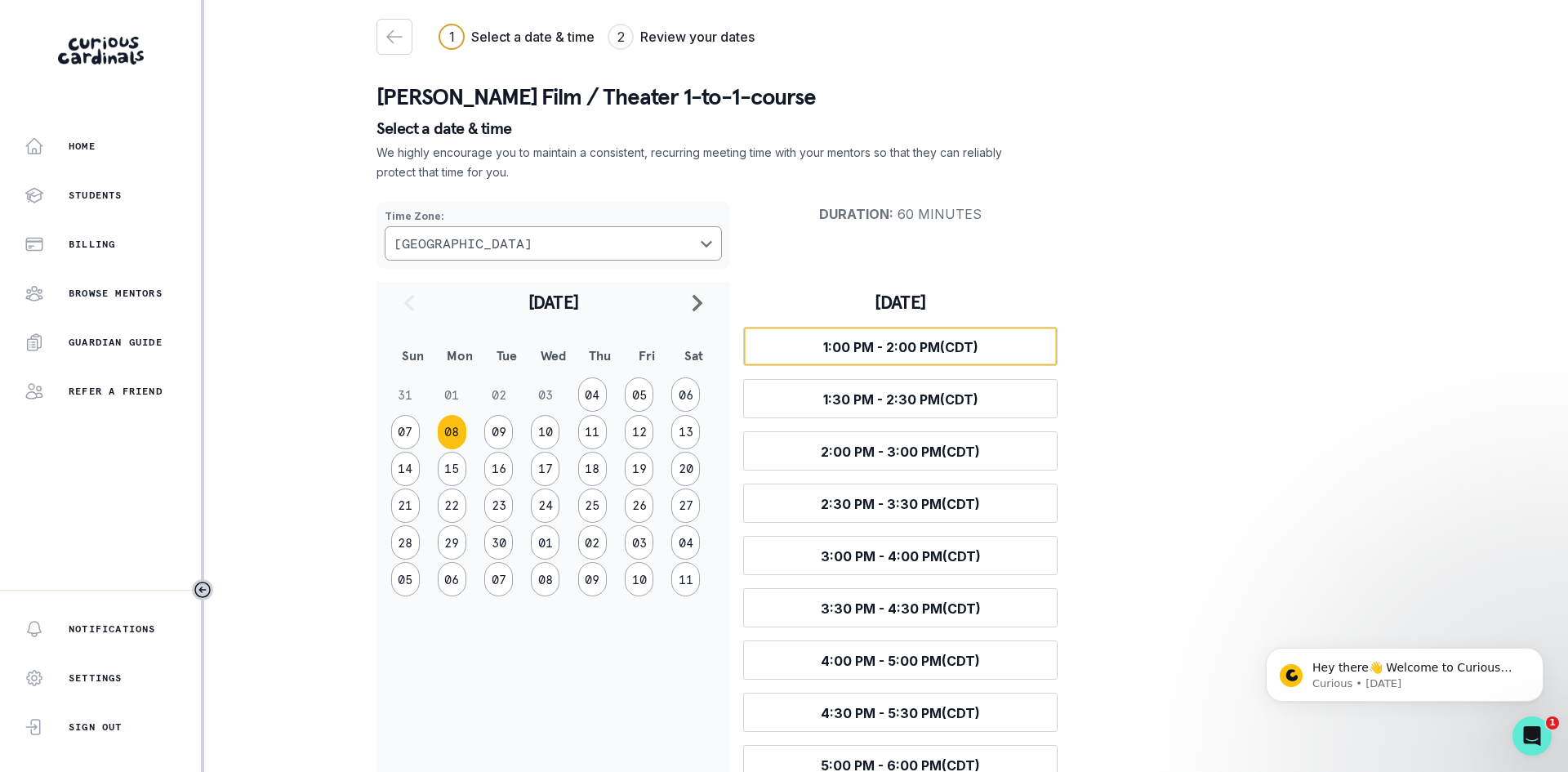
scroll to position [0, 0]
click at [495, 429] on button "09" at bounding box center [498, 433] width 29 height 35
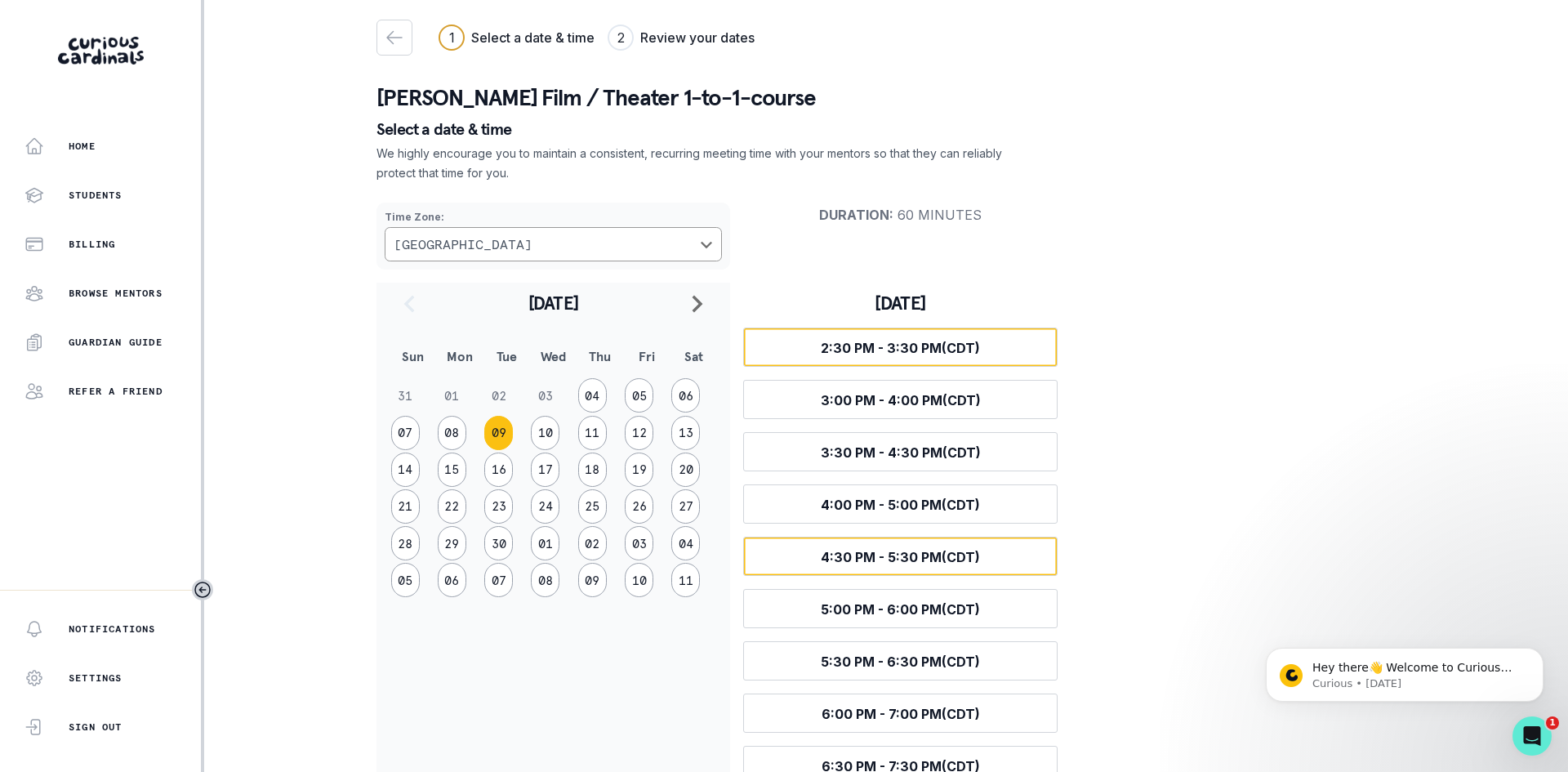
scroll to position [163, 0]
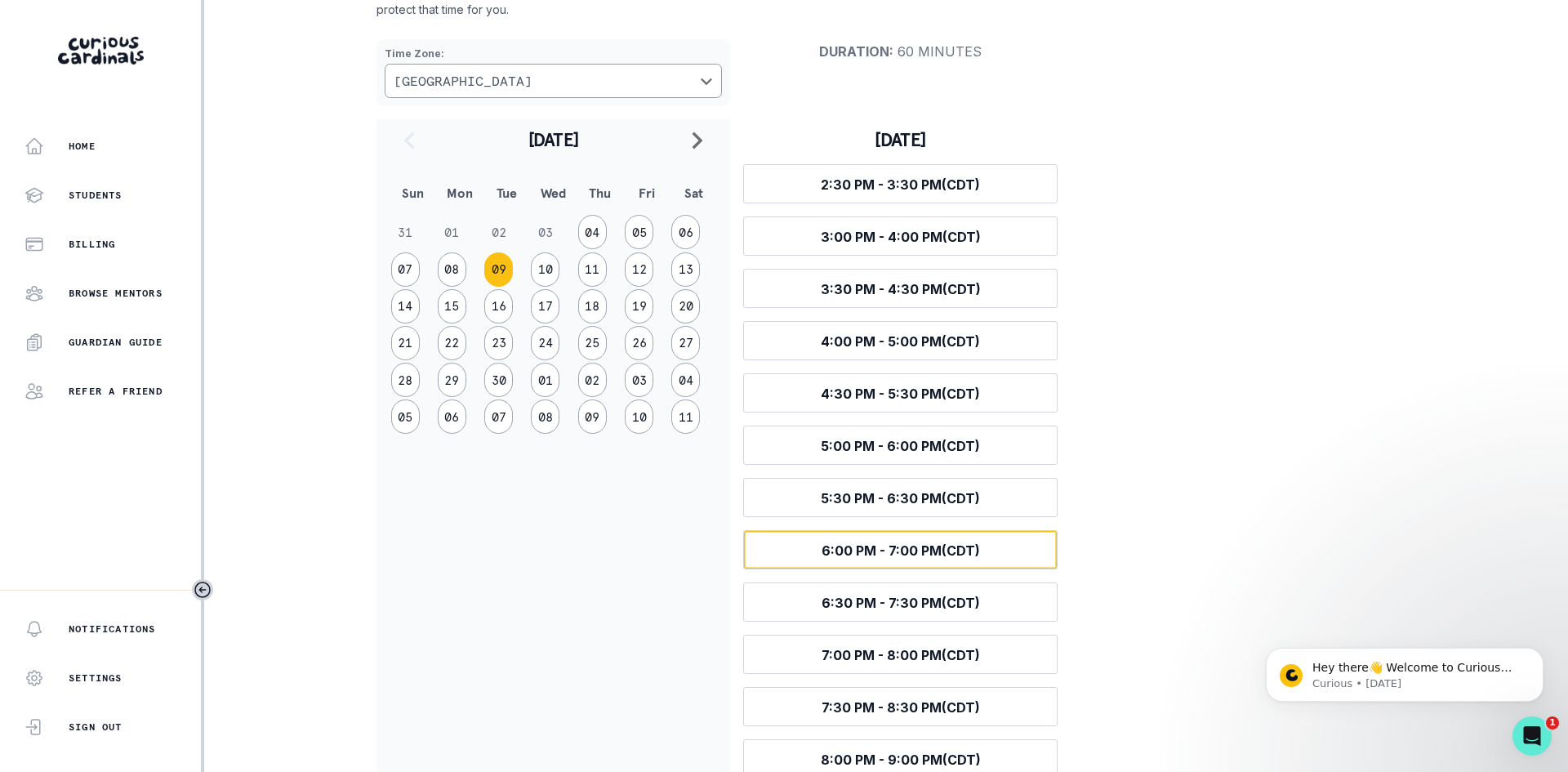
click at [879, 557] on span "6:00 PM - 7:00 PM (CDT)" at bounding box center [901, 550] width 159 height 16
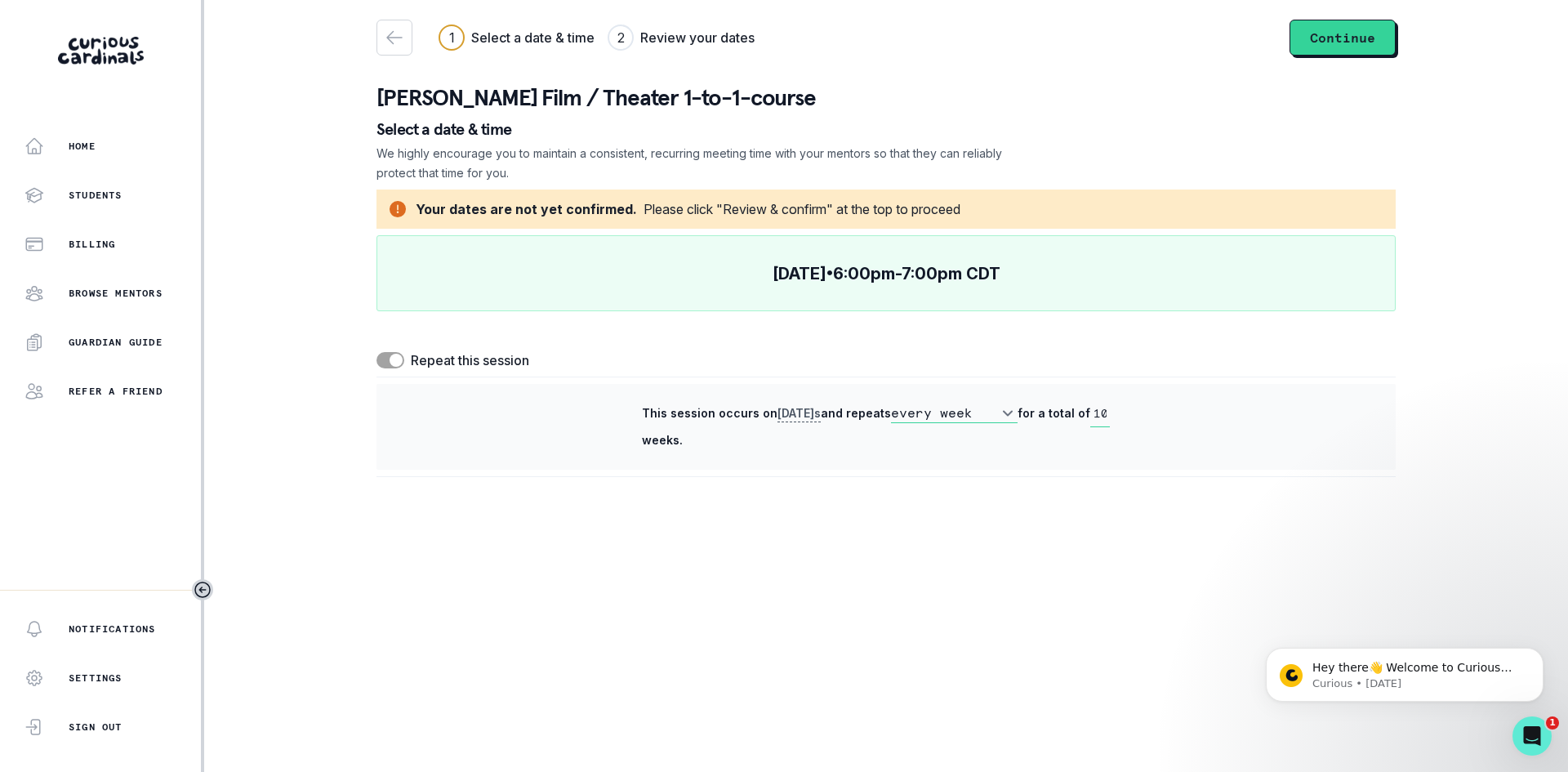
scroll to position [0, 0]
click at [1312, 39] on button "Continue" at bounding box center [1342, 37] width 106 height 36
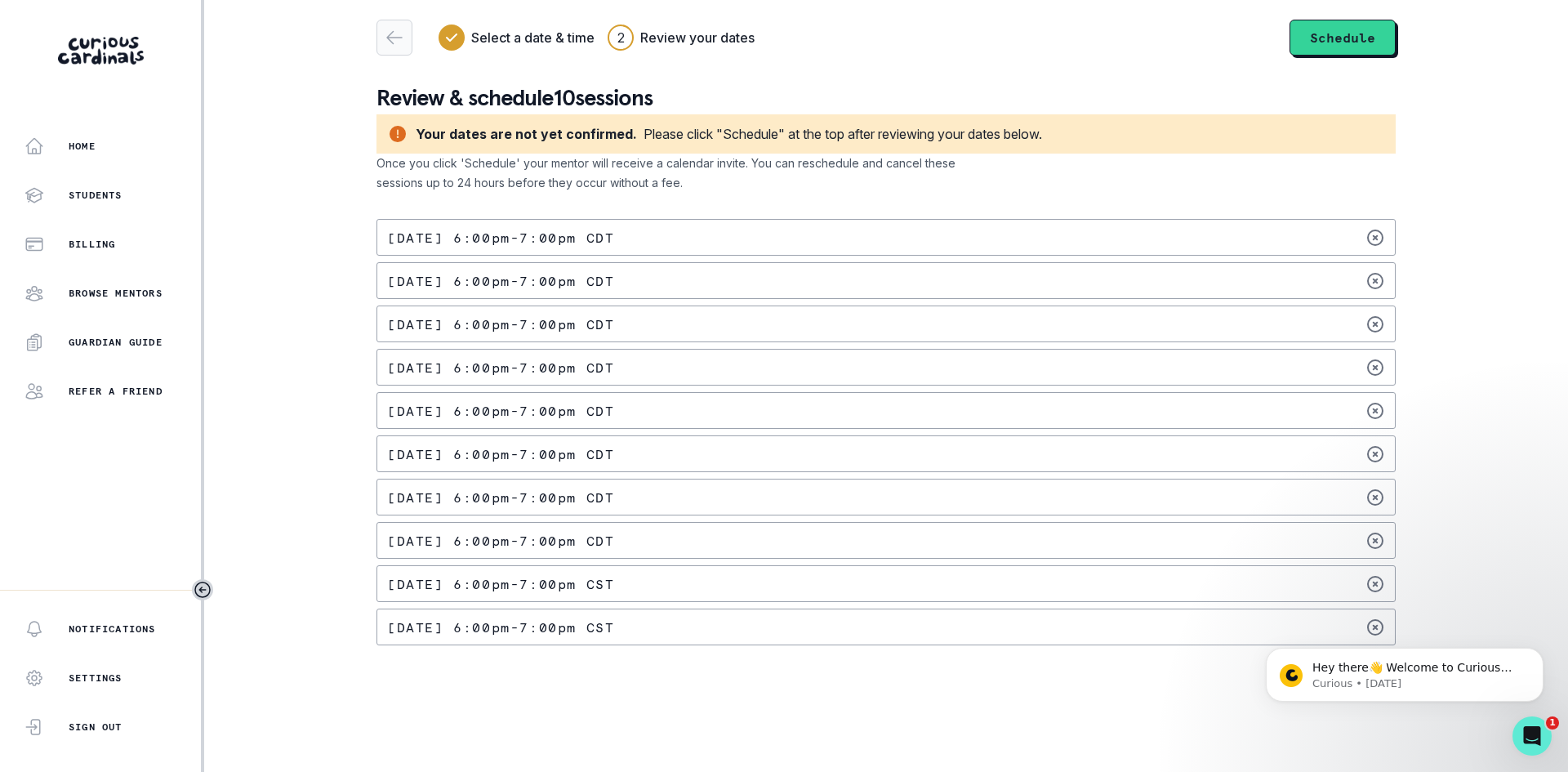
click at [383, 40] on div "button" at bounding box center [395, 37] width 35 height 20
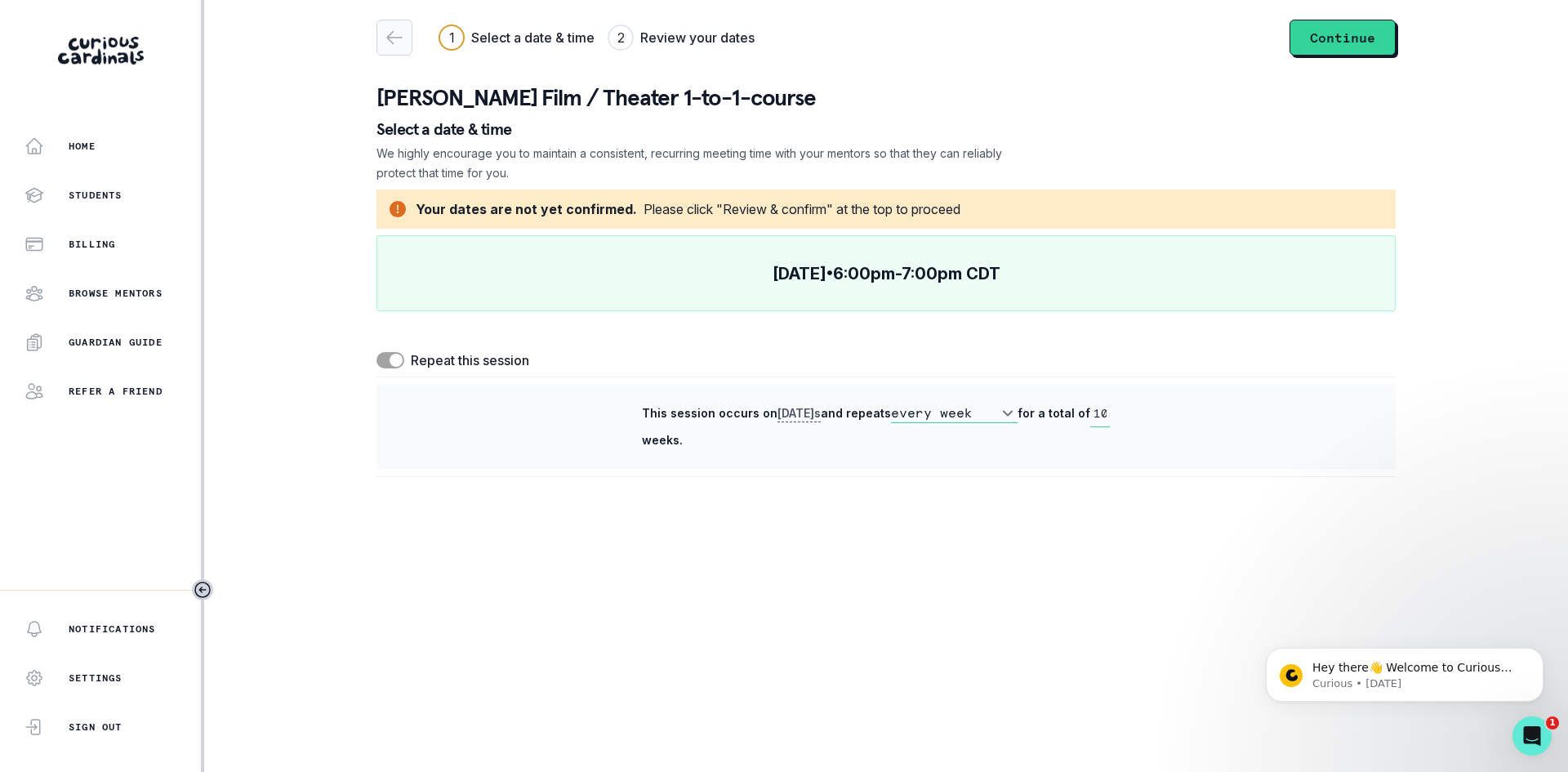
click at [383, 40] on div "button" at bounding box center [395, 37] width 35 height 20
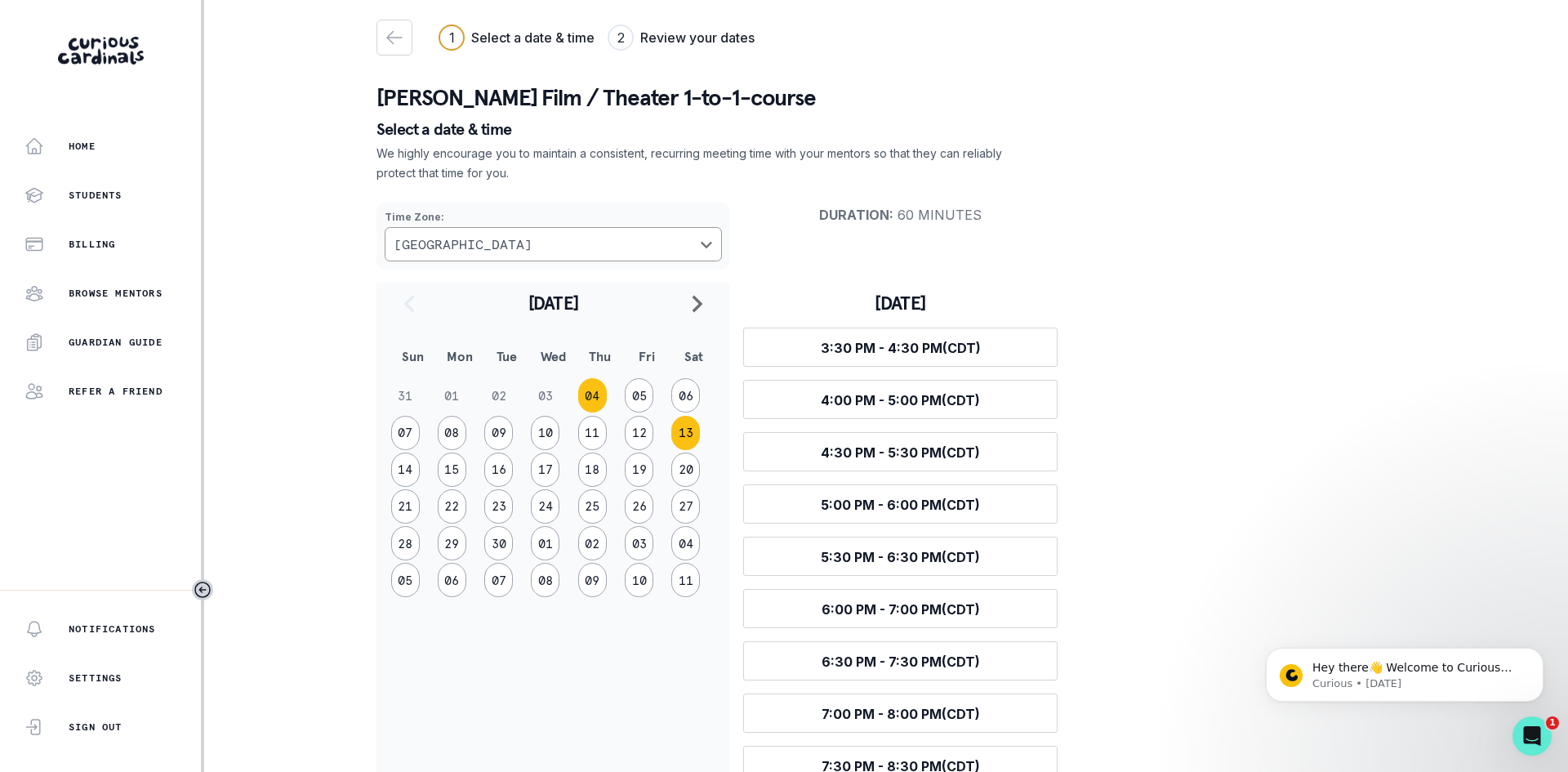
click at [688, 426] on button "13" at bounding box center [686, 433] width 29 height 35
click at [840, 348] on span "1:00 PM - 2:00 PM (CDT)" at bounding box center [901, 348] width 155 height 16
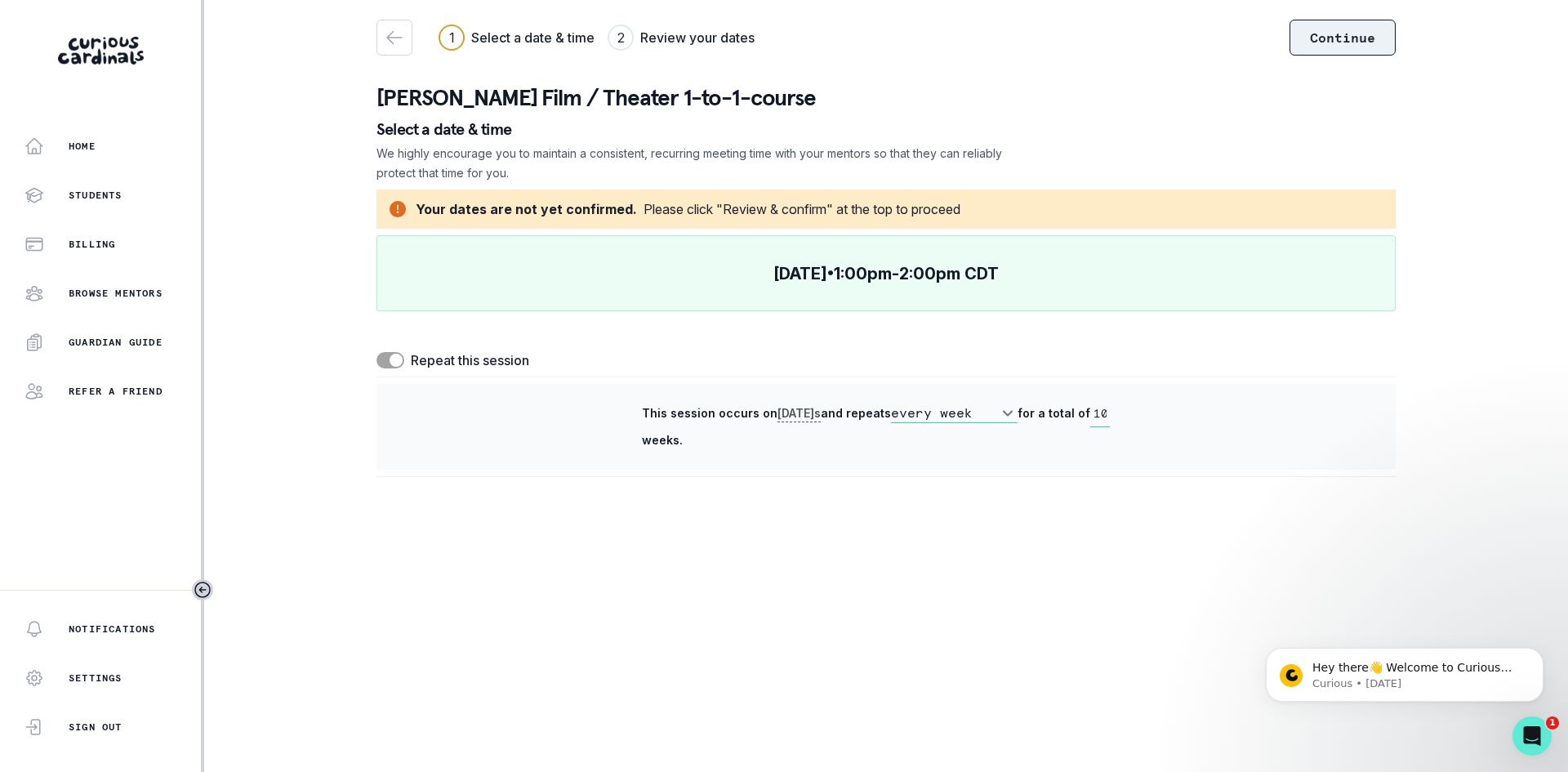
click at [1355, 20] on button "Continue" at bounding box center [1342, 37] width 106 height 36
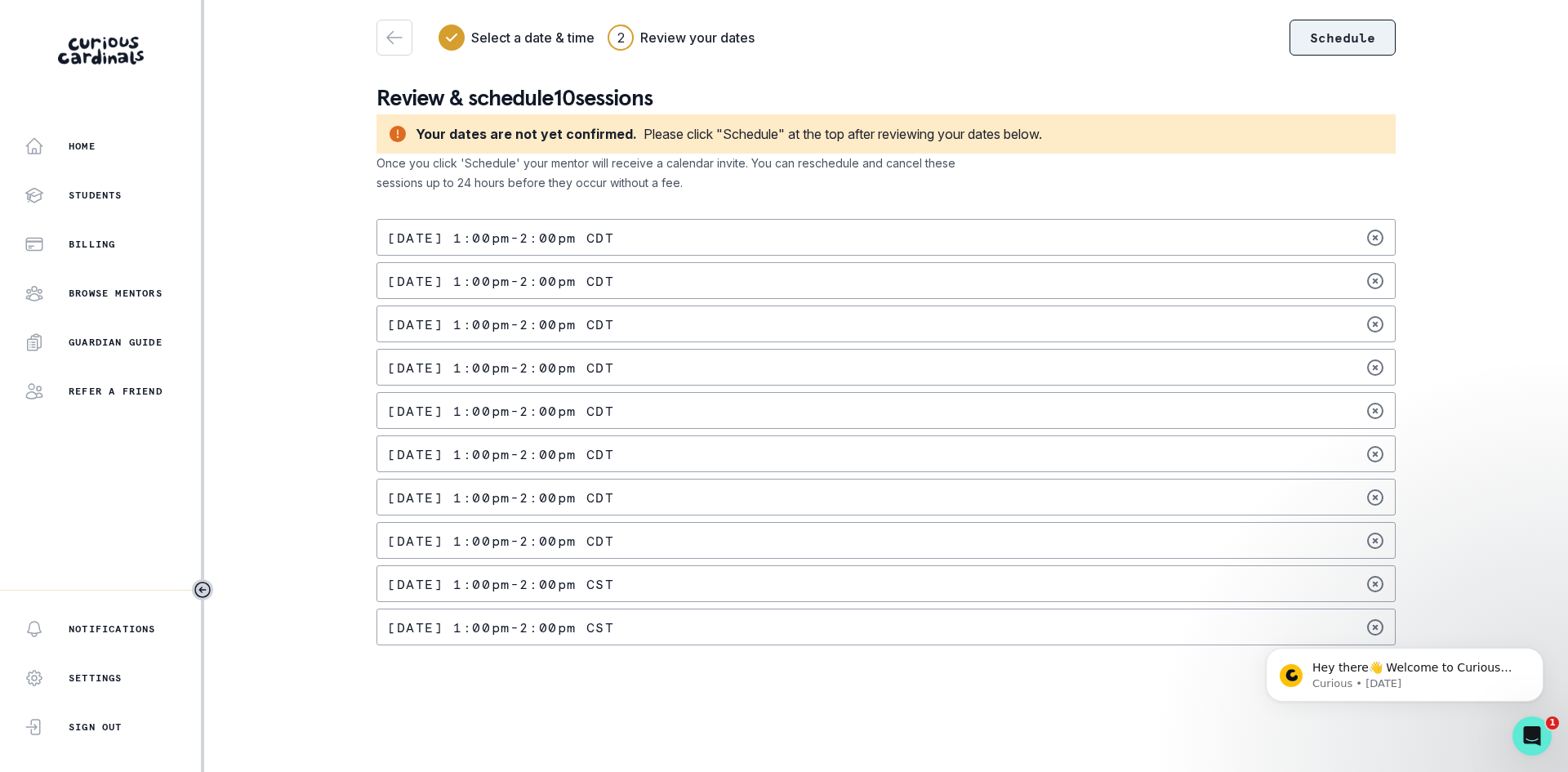
click at [1303, 36] on button "Schedule" at bounding box center [1342, 37] width 106 height 36
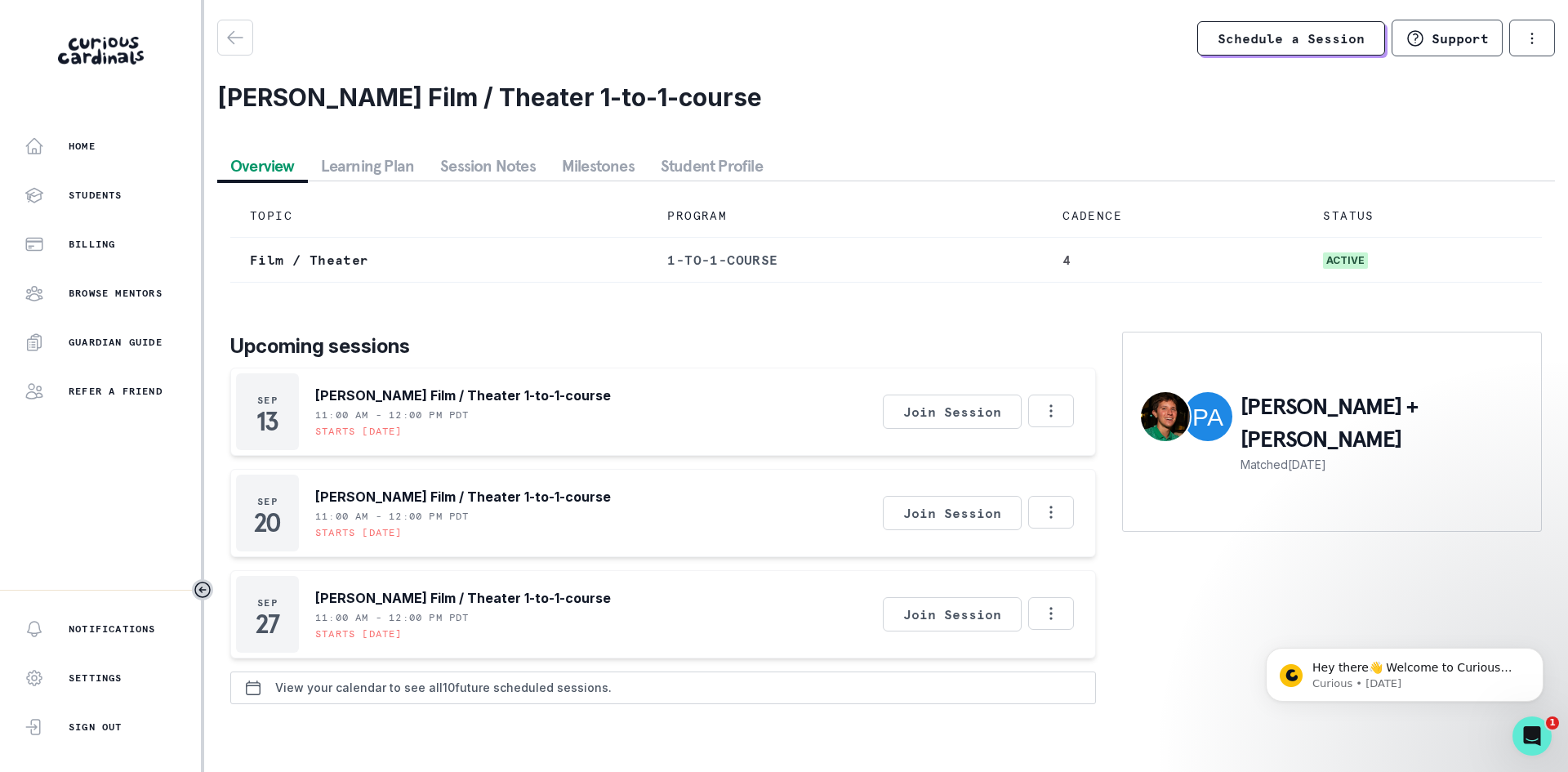
click at [398, 694] on p "View your calendar to see all 10 future scheduled sessions." at bounding box center [443, 687] width 337 height 13
